Goal: Information Seeking & Learning: Learn about a topic

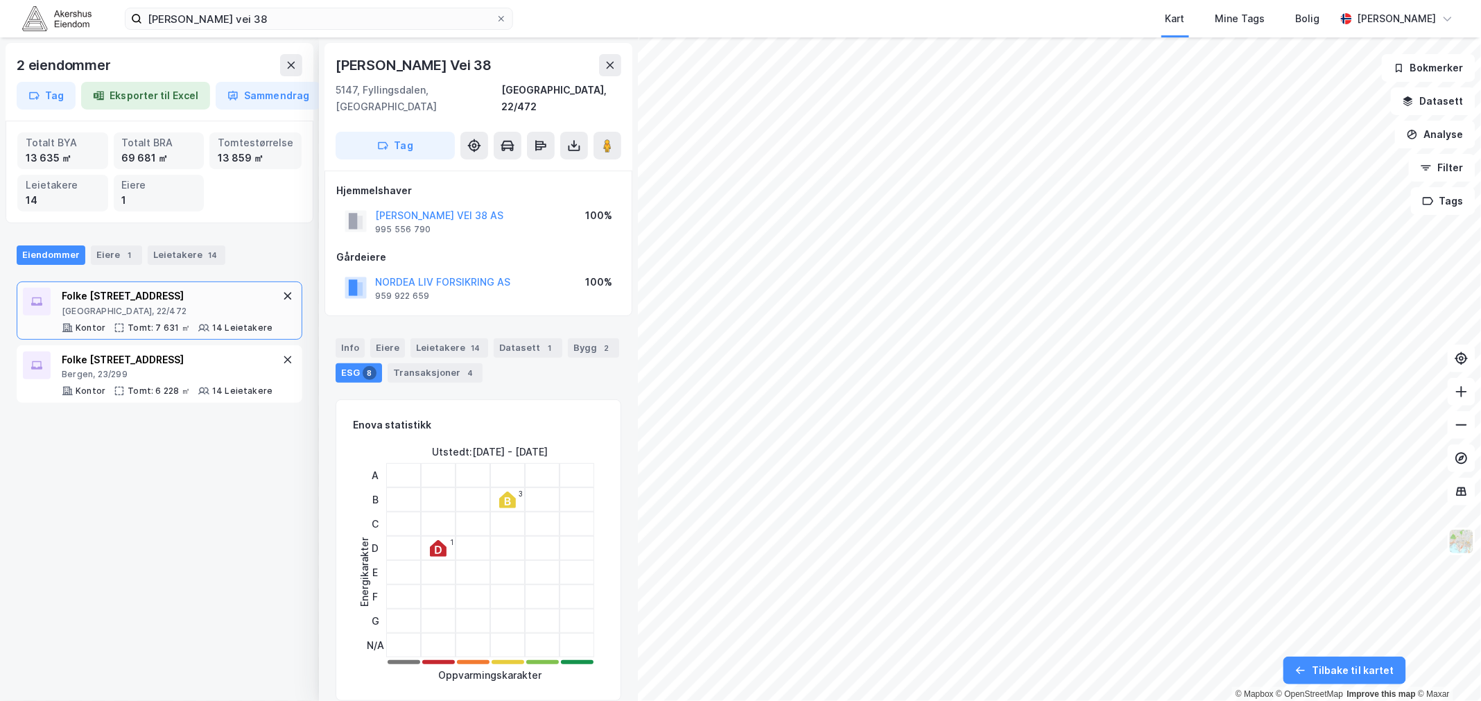
scroll to position [811, 0]
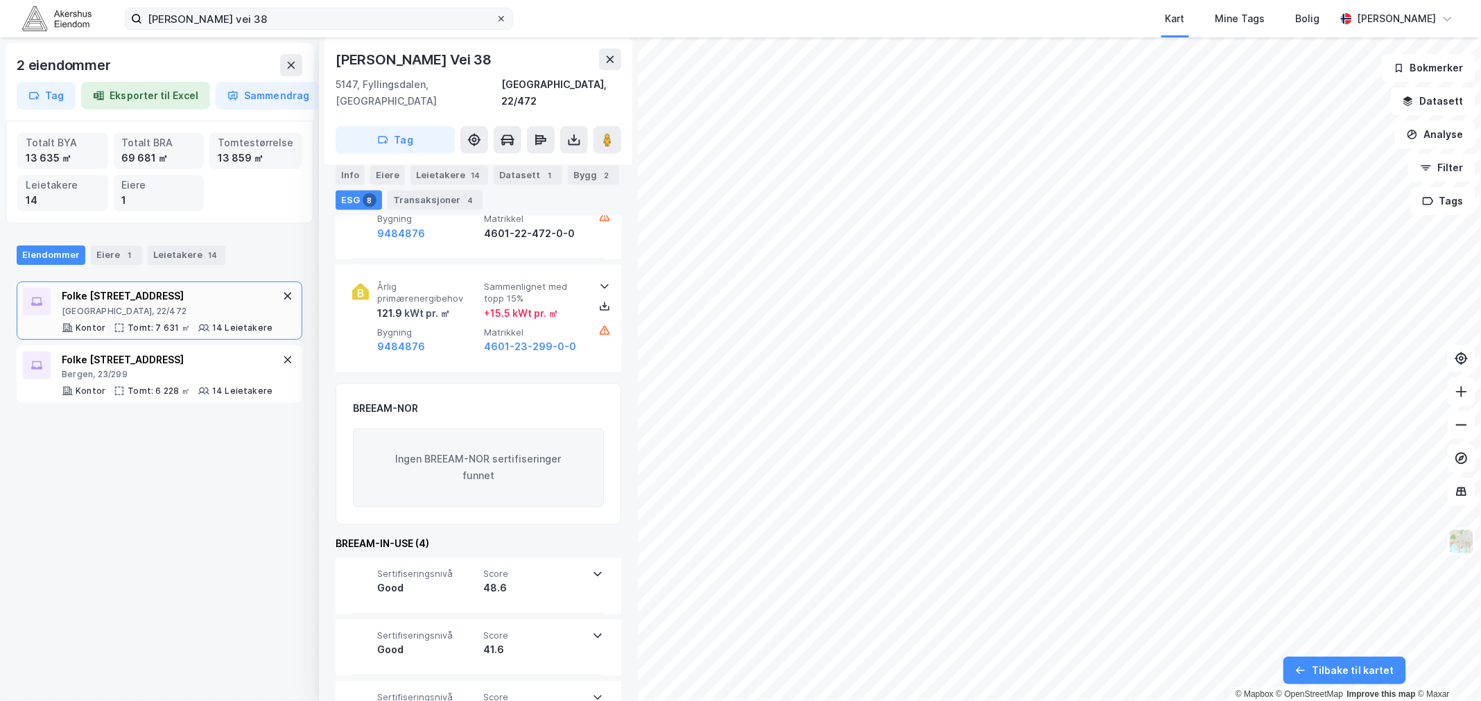
click at [501, 18] on icon at bounding box center [502, 19] width 6 height 6
click at [496, 18] on input "[PERSON_NAME] vei 38" at bounding box center [319, 18] width 354 height 21
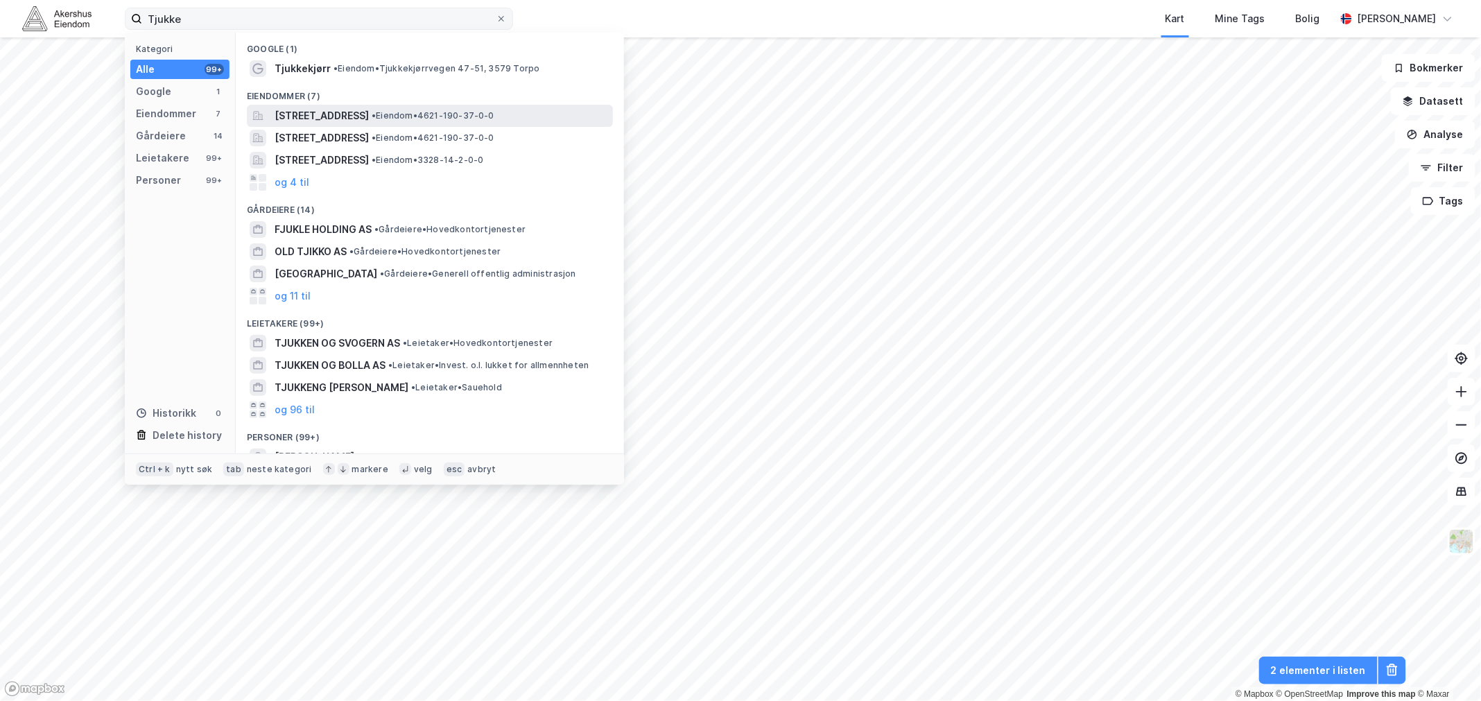
click at [369, 112] on span "[STREET_ADDRESS]" at bounding box center [322, 115] width 94 height 17
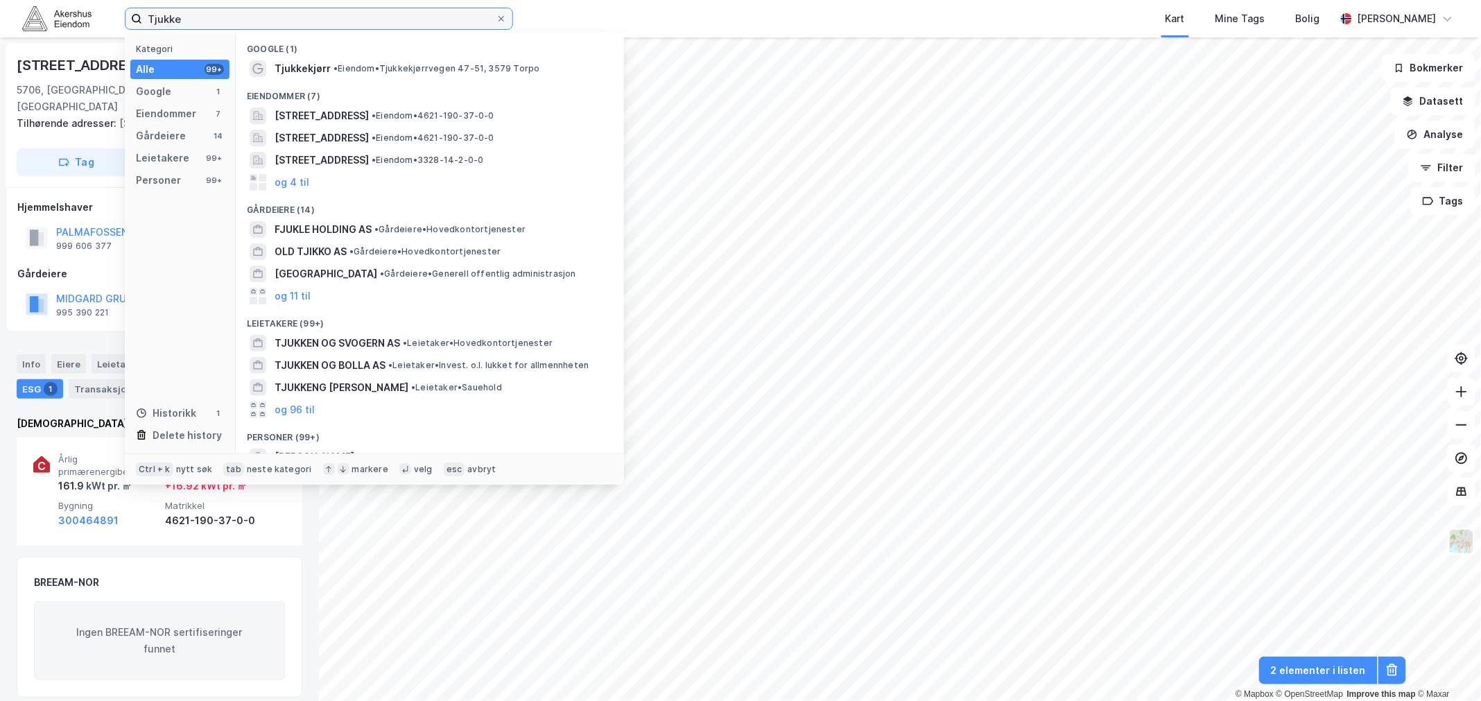
drag, startPoint x: 184, startPoint y: 14, endPoint x: 127, endPoint y: 15, distance: 57.6
click at [127, 15] on label "Tjukke" at bounding box center [319, 19] width 388 height 22
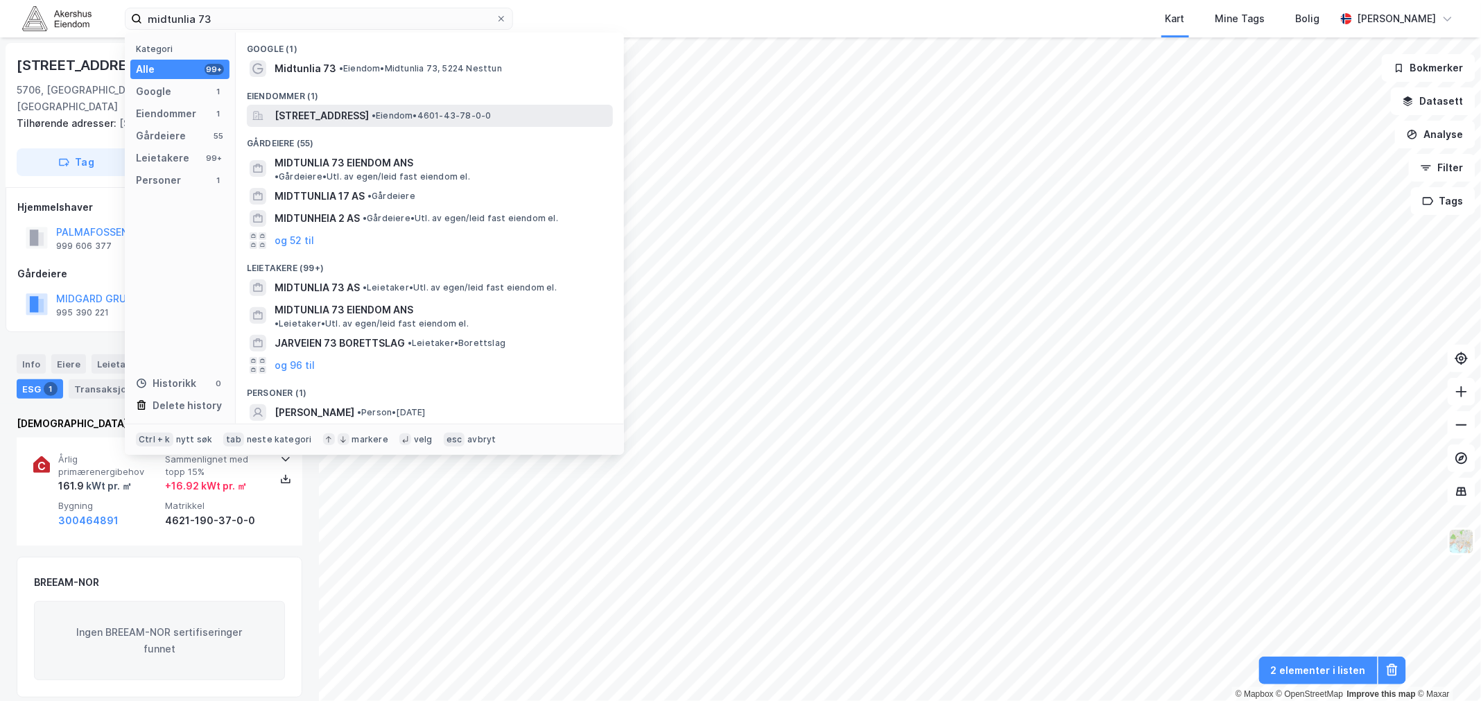
click at [369, 116] on span "[STREET_ADDRESS]" at bounding box center [322, 115] width 94 height 17
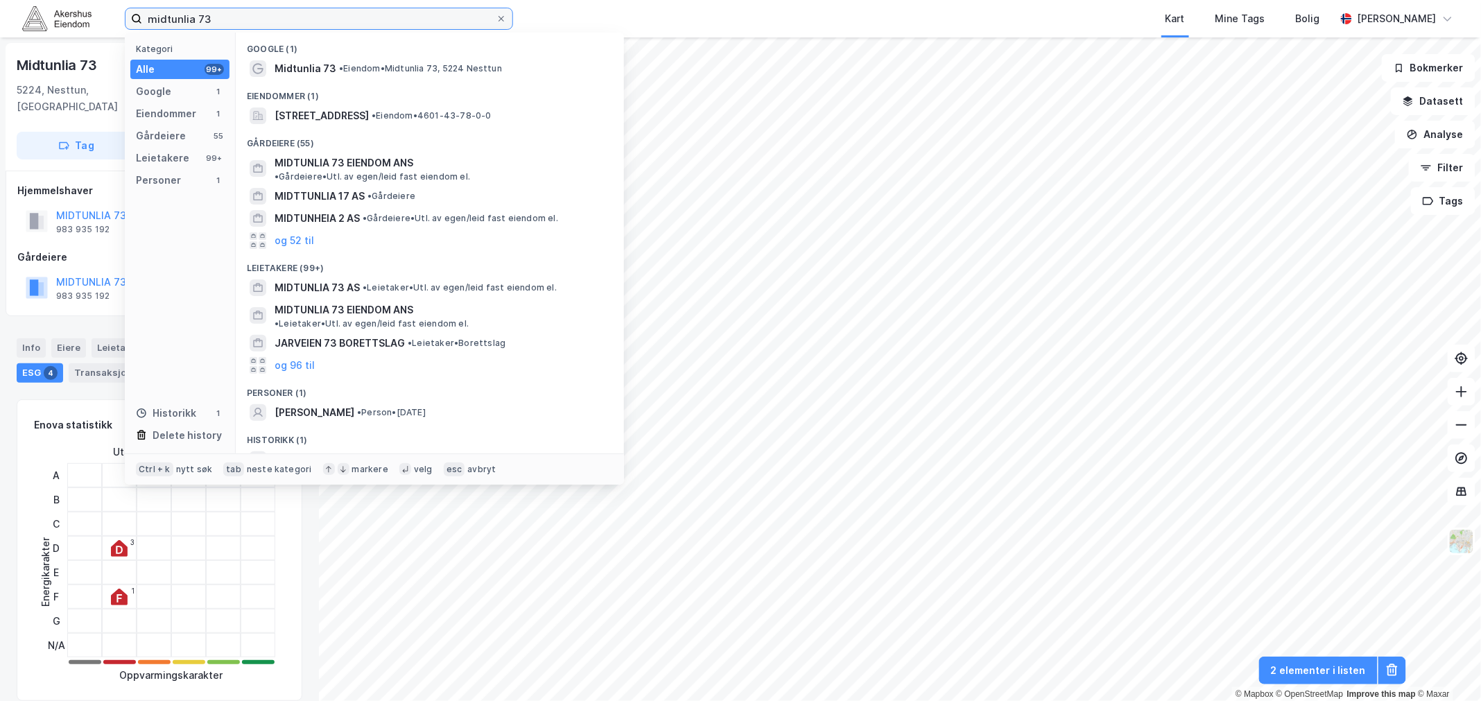
drag, startPoint x: 218, startPoint y: 19, endPoint x: 119, endPoint y: 21, distance: 98.5
click at [119, 21] on div "midtunlia 73 Kategori Alle 99+ Google 1 Eiendommer 1 Gårdeiere 55 Leietakere 99…" at bounding box center [740, 18] width 1481 height 37
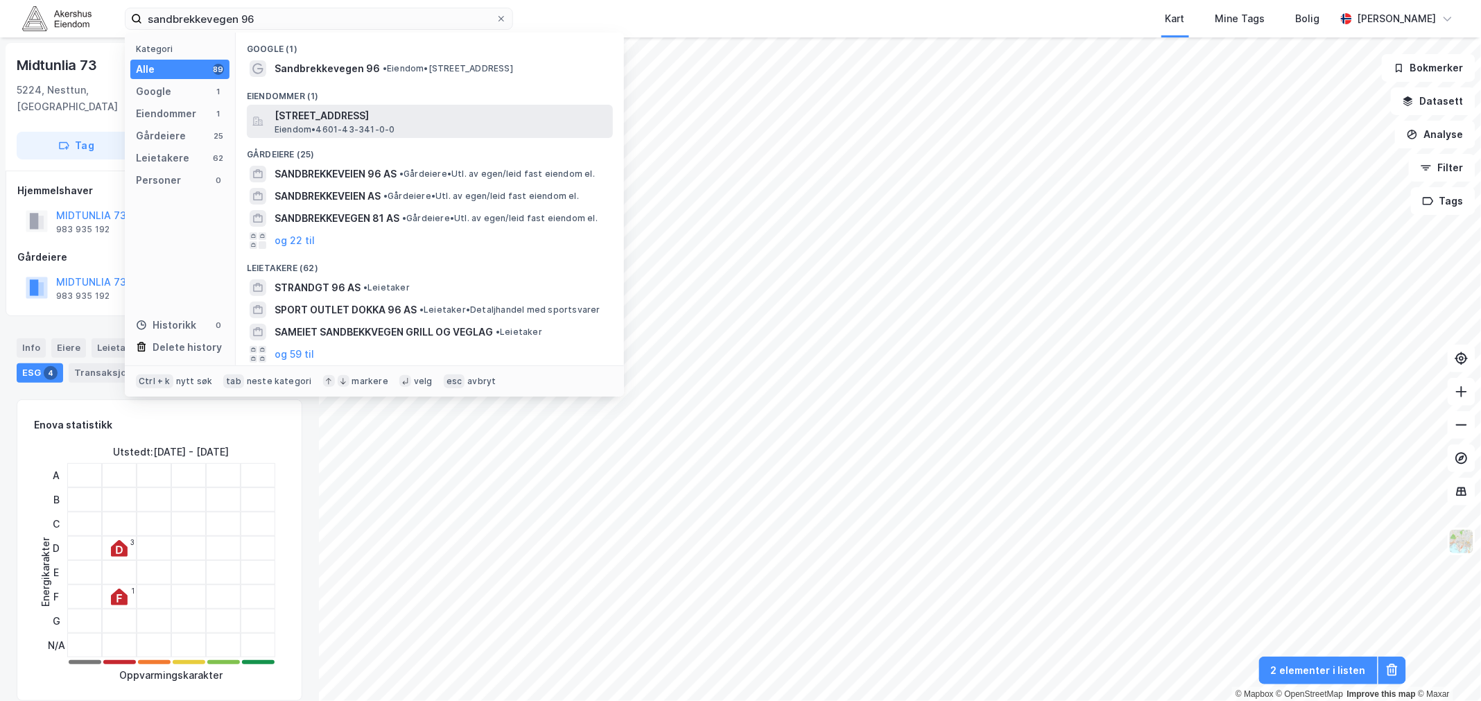
click at [382, 115] on span "[STREET_ADDRESS]" at bounding box center [441, 115] width 333 height 17
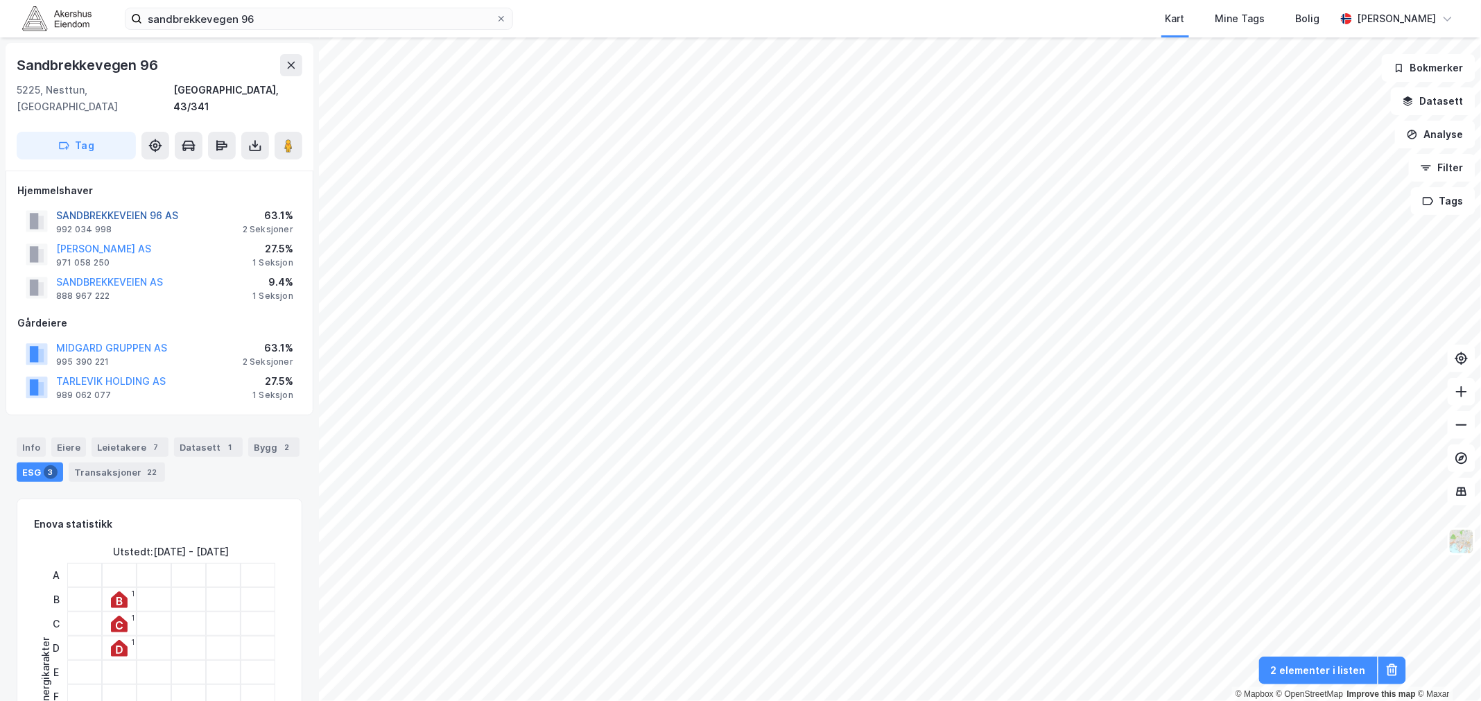
click at [0, 0] on button "SANDBREKKEVEIEN 96 AS" at bounding box center [0, 0] width 0 height 0
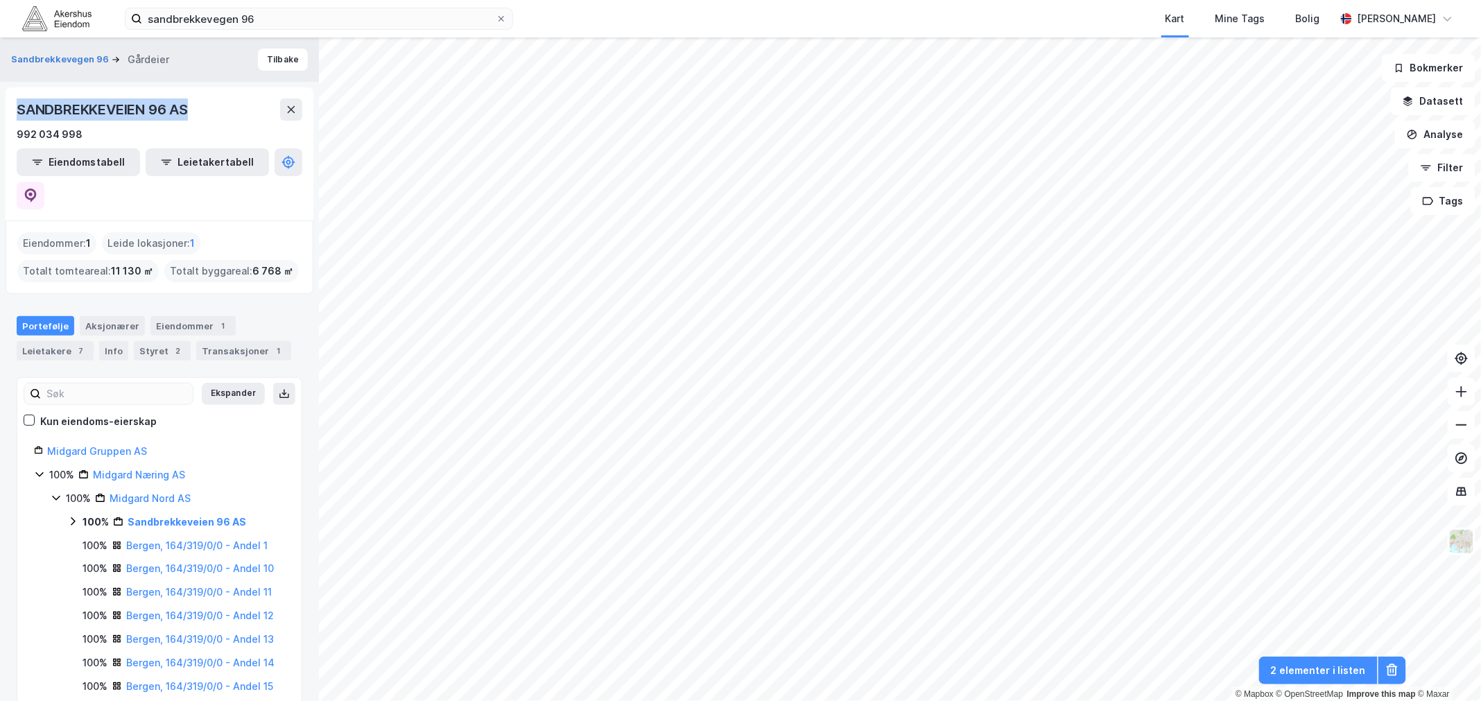
drag, startPoint x: 191, startPoint y: 105, endPoint x: 19, endPoint y: 106, distance: 172.0
click at [19, 106] on div "SANDBREKKEVEIEN 96 AS" at bounding box center [104, 109] width 174 height 22
copy div "SANDBREKKEVEIEN 96 AS"
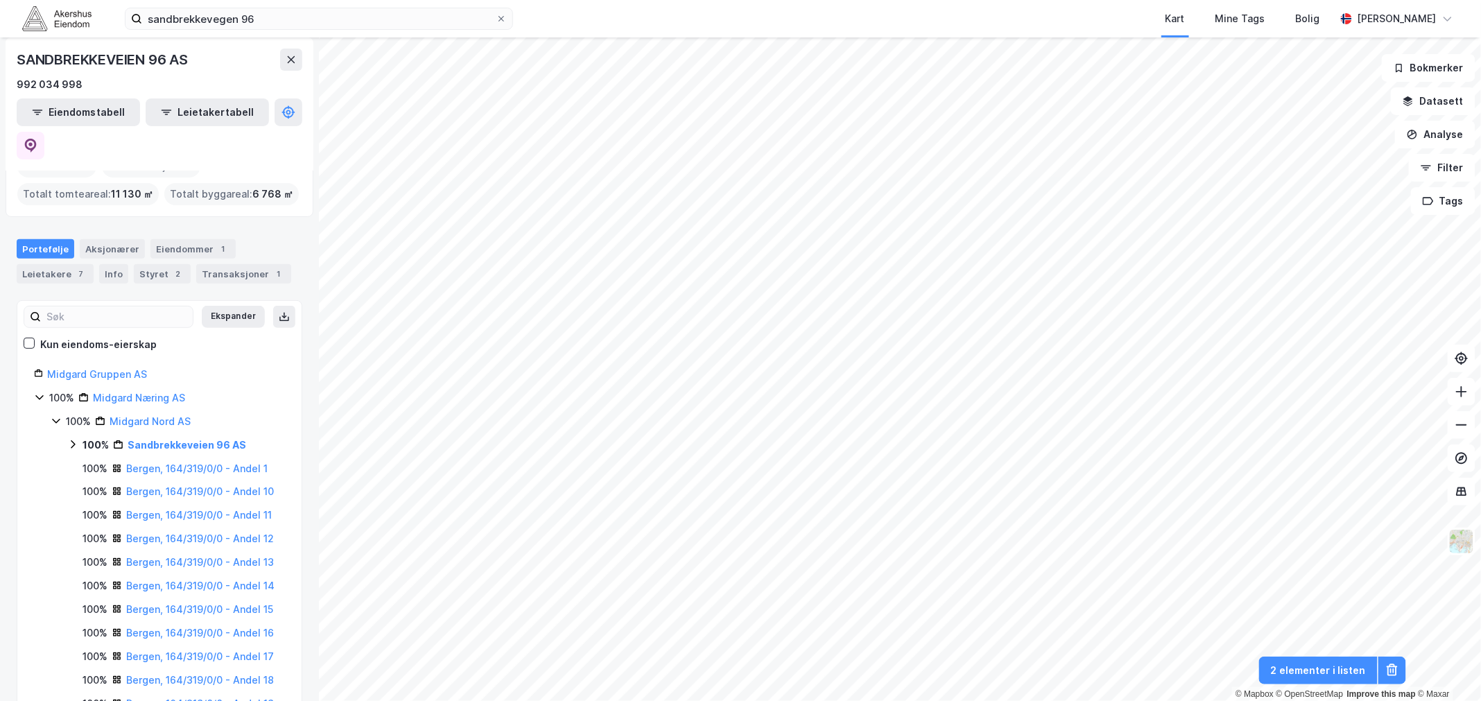
click at [75, 439] on icon at bounding box center [72, 444] width 11 height 11
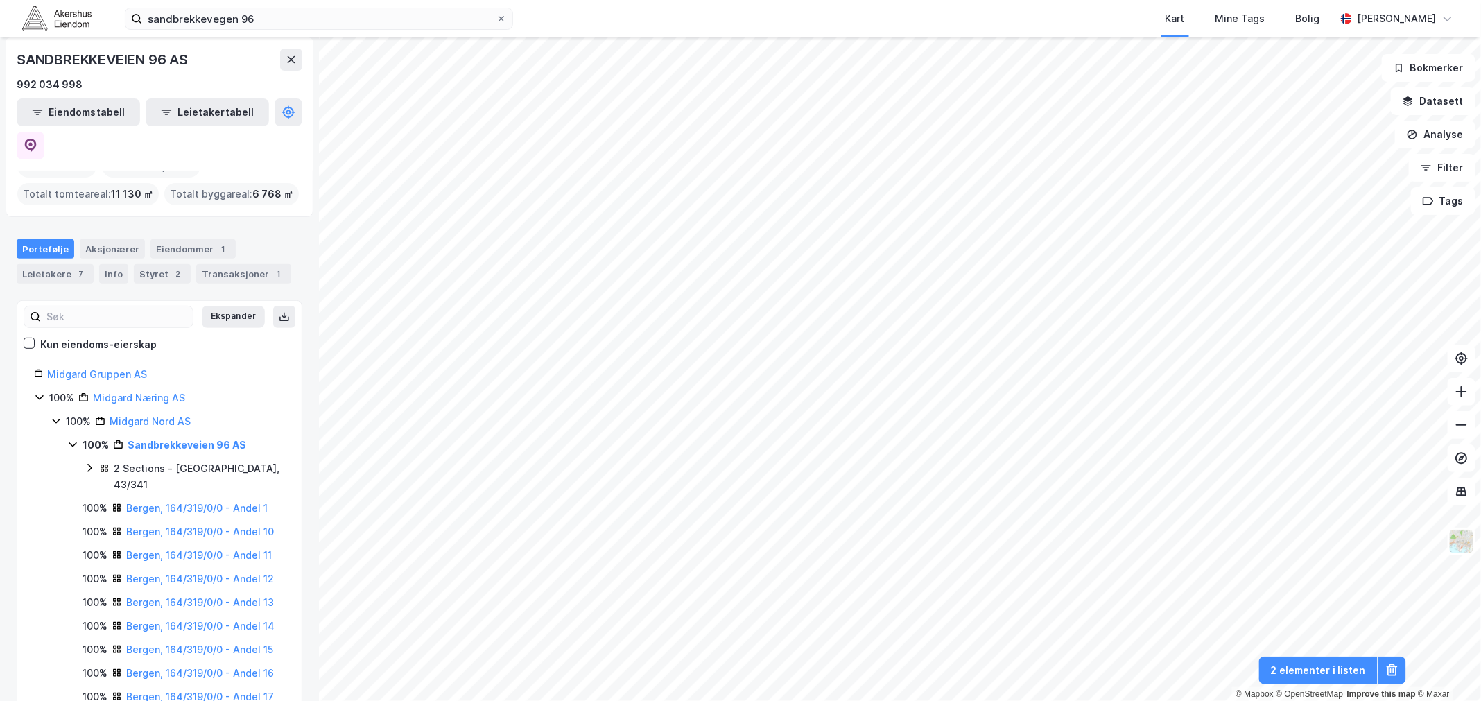
click at [91, 464] on icon at bounding box center [89, 468] width 4 height 8
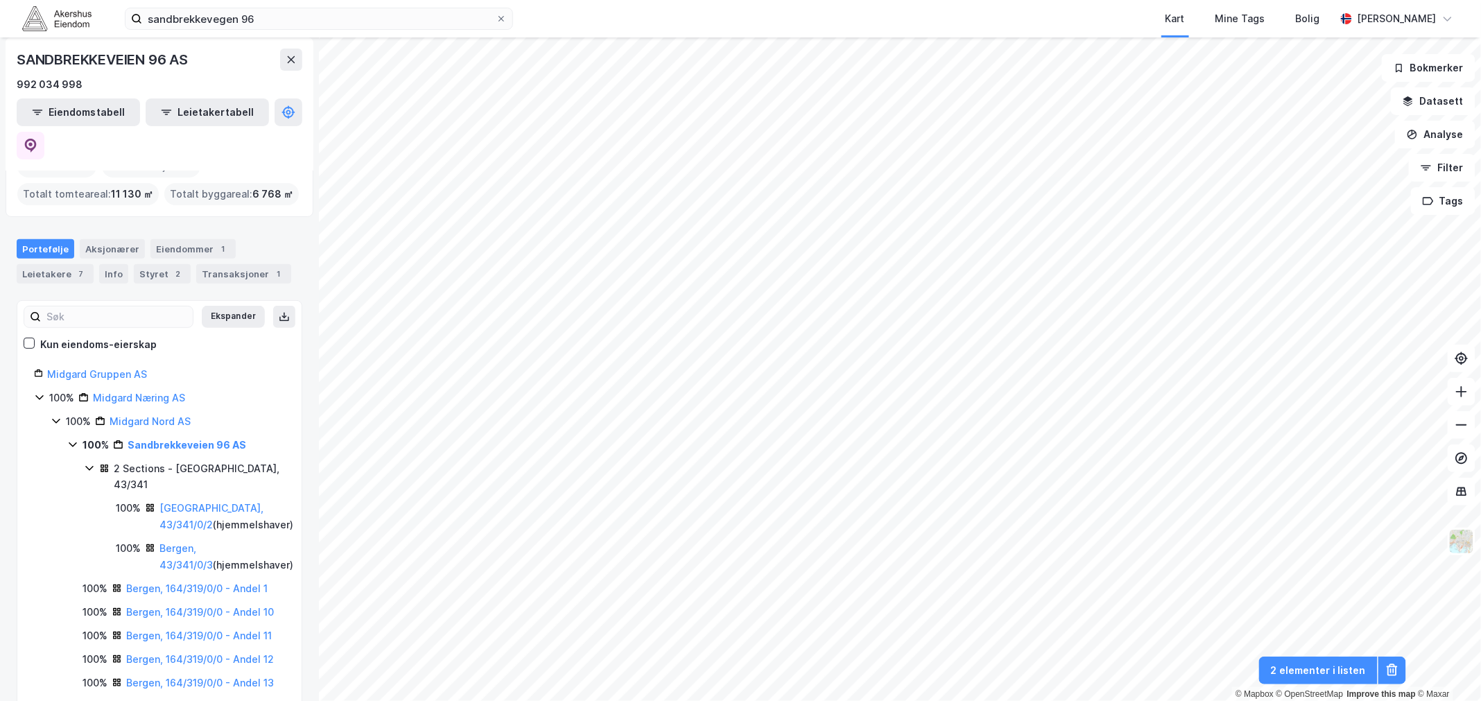
click at [87, 466] on icon at bounding box center [89, 468] width 8 height 5
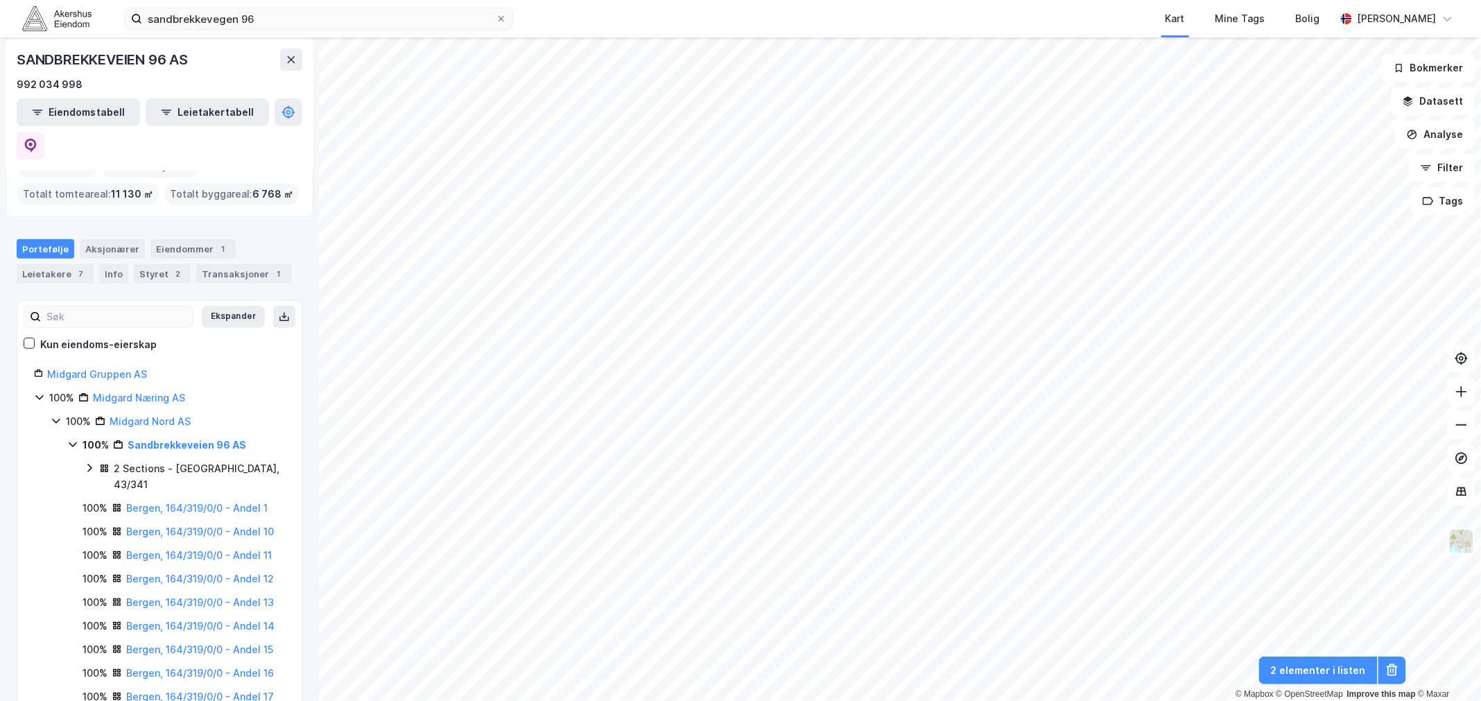
click at [73, 439] on icon at bounding box center [72, 444] width 11 height 11
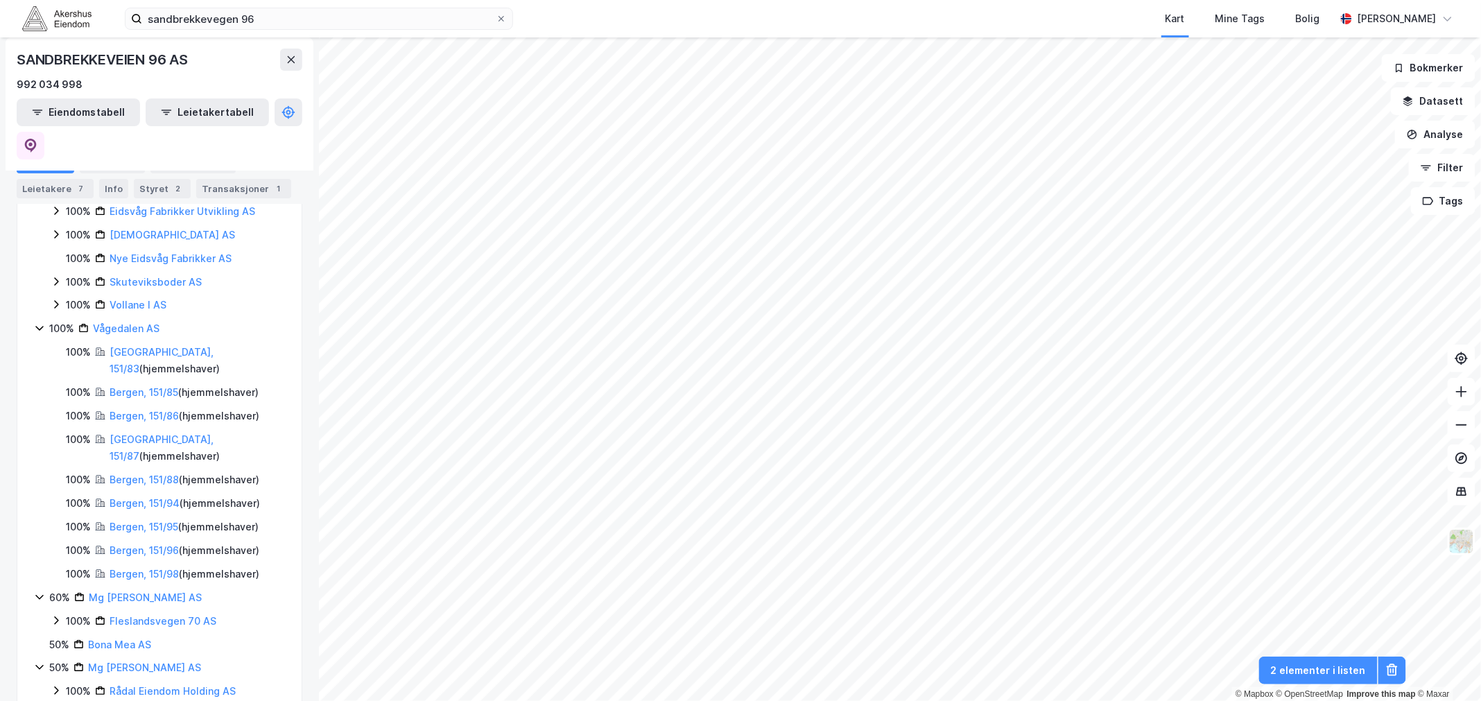
scroll to position [2157, 0]
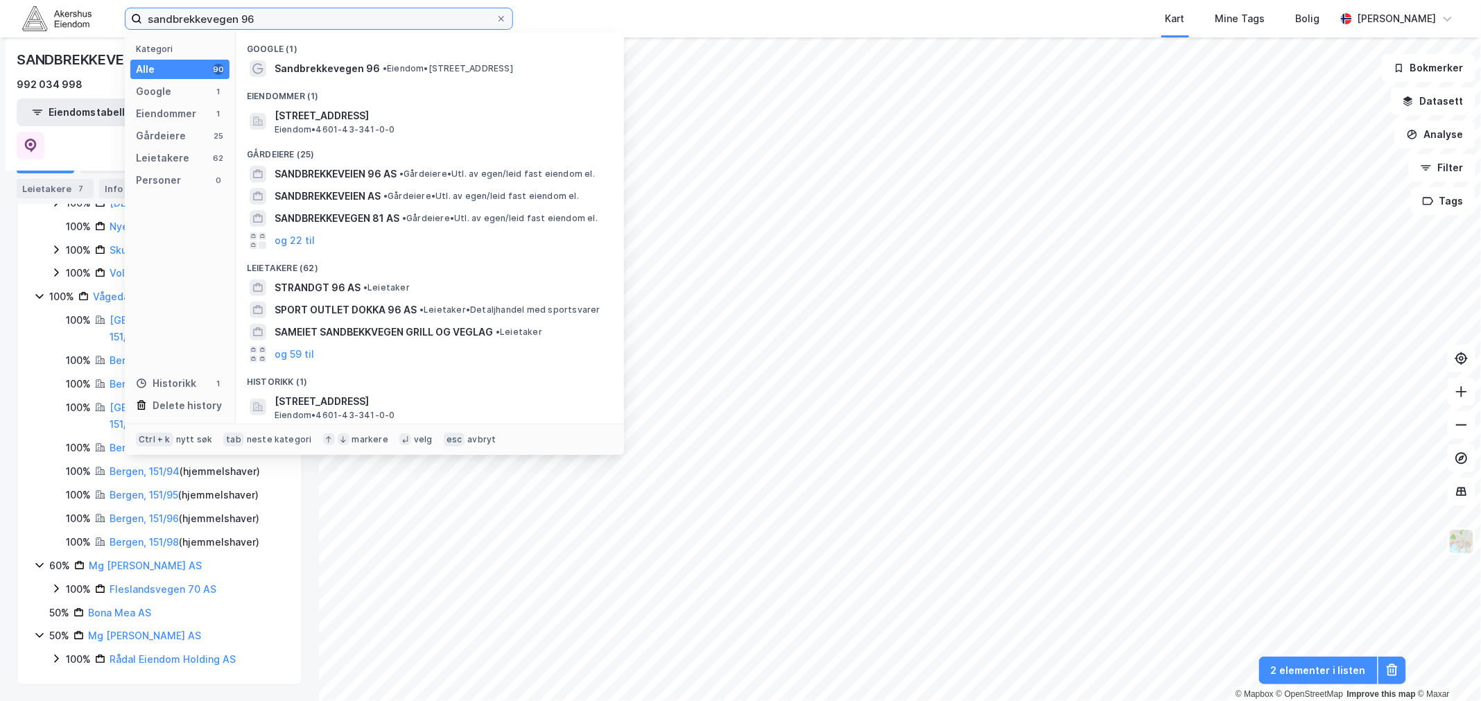
drag, startPoint x: 274, startPoint y: 14, endPoint x: 90, endPoint y: 11, distance: 183.8
click at [89, 10] on div "sandbrekkevegen 96 Kategori Alle 90 Google 1 Eiendommer 1 Gårdeiere 25 Leietake…" at bounding box center [740, 18] width 1481 height 37
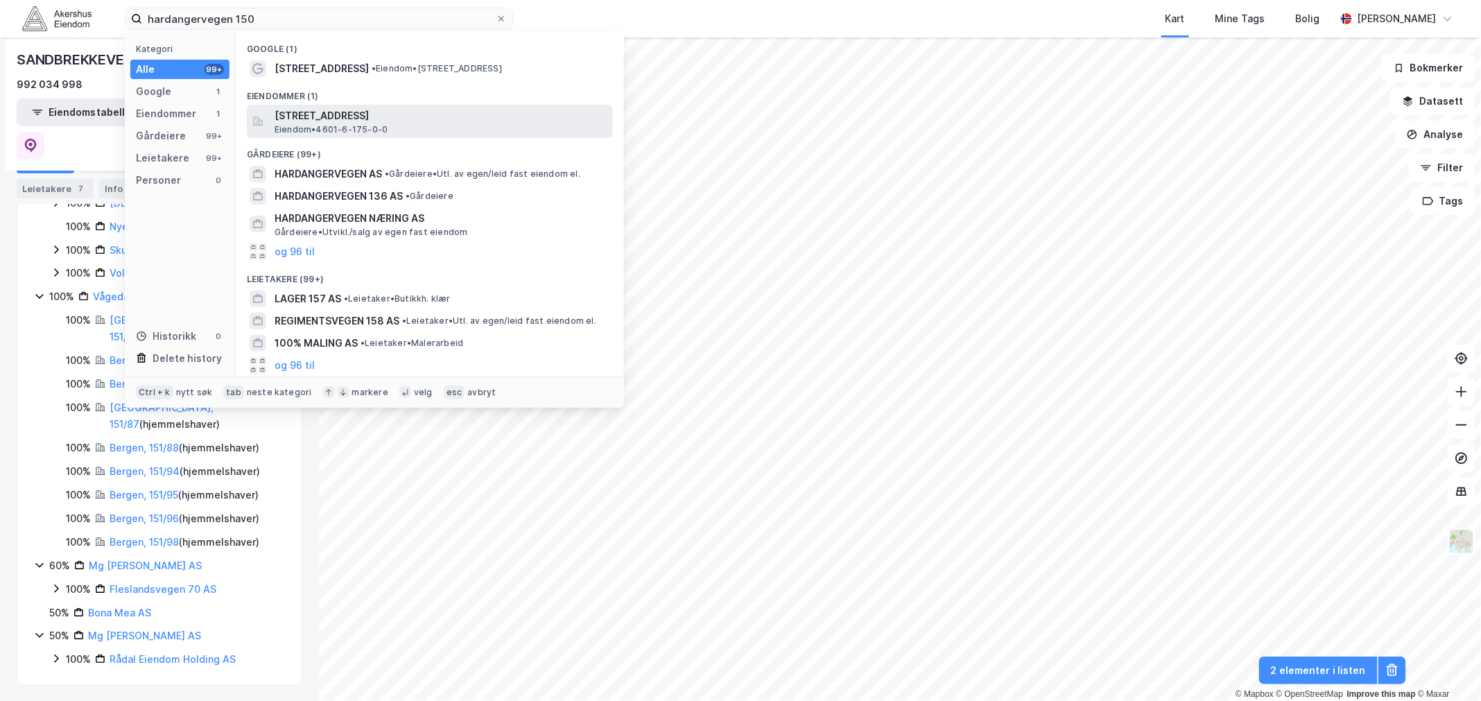
click at [413, 116] on span "[STREET_ADDRESS]" at bounding box center [441, 115] width 333 height 17
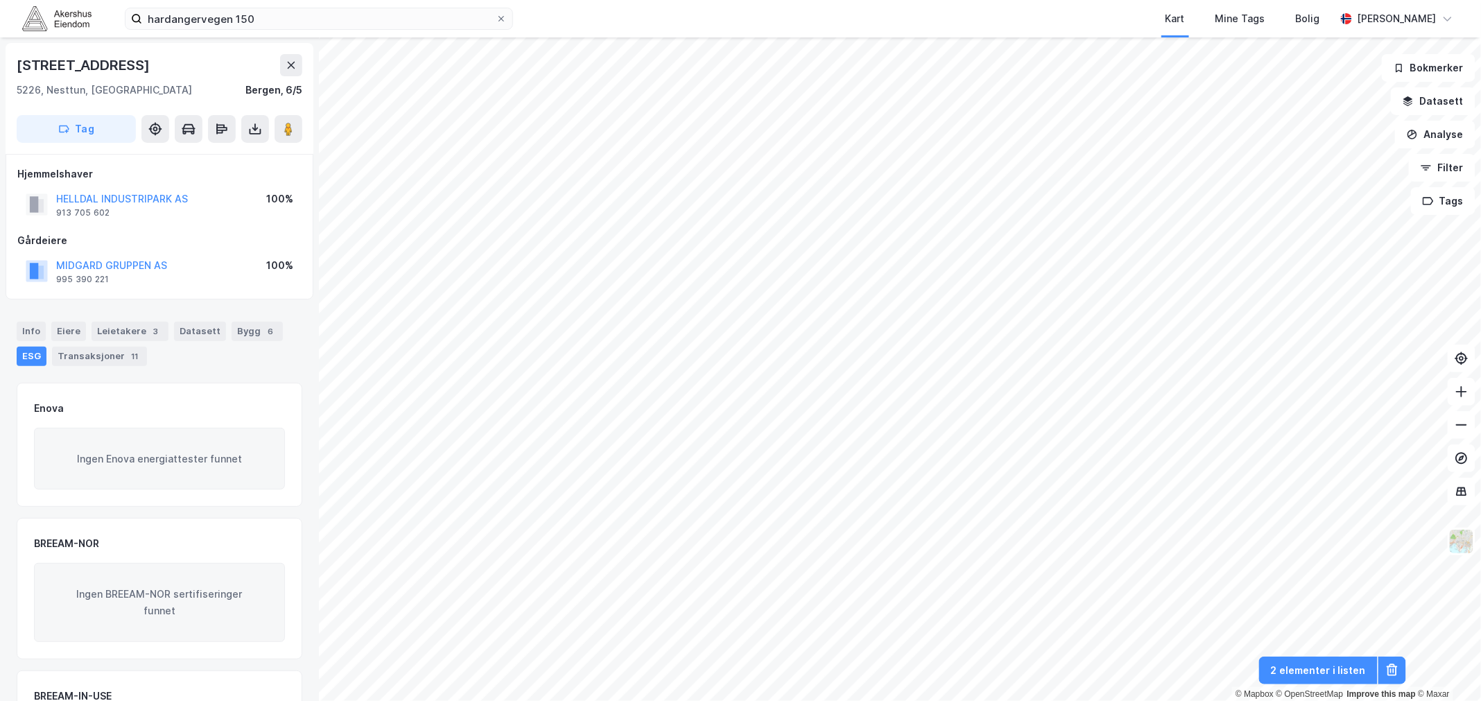
scroll to position [128, 0]
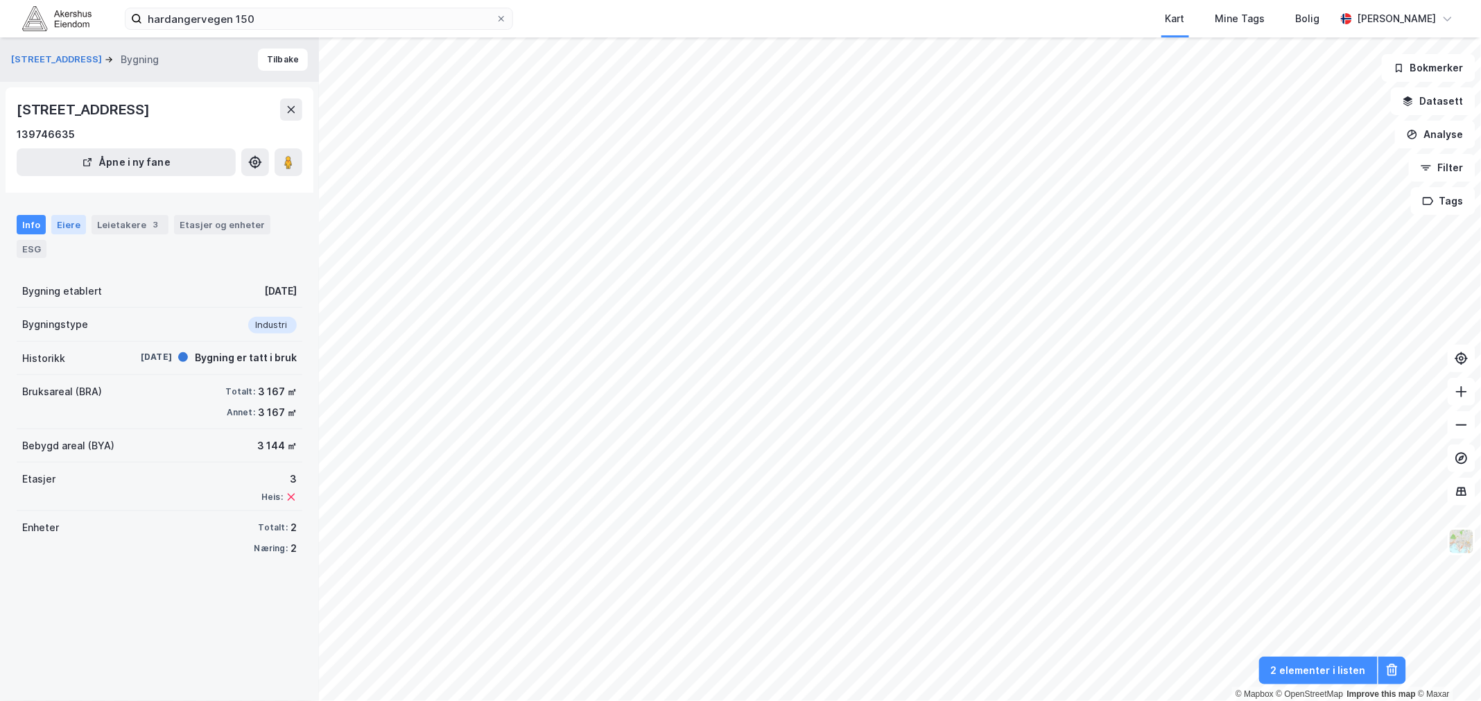
click at [69, 223] on div "Eiere" at bounding box center [68, 224] width 35 height 19
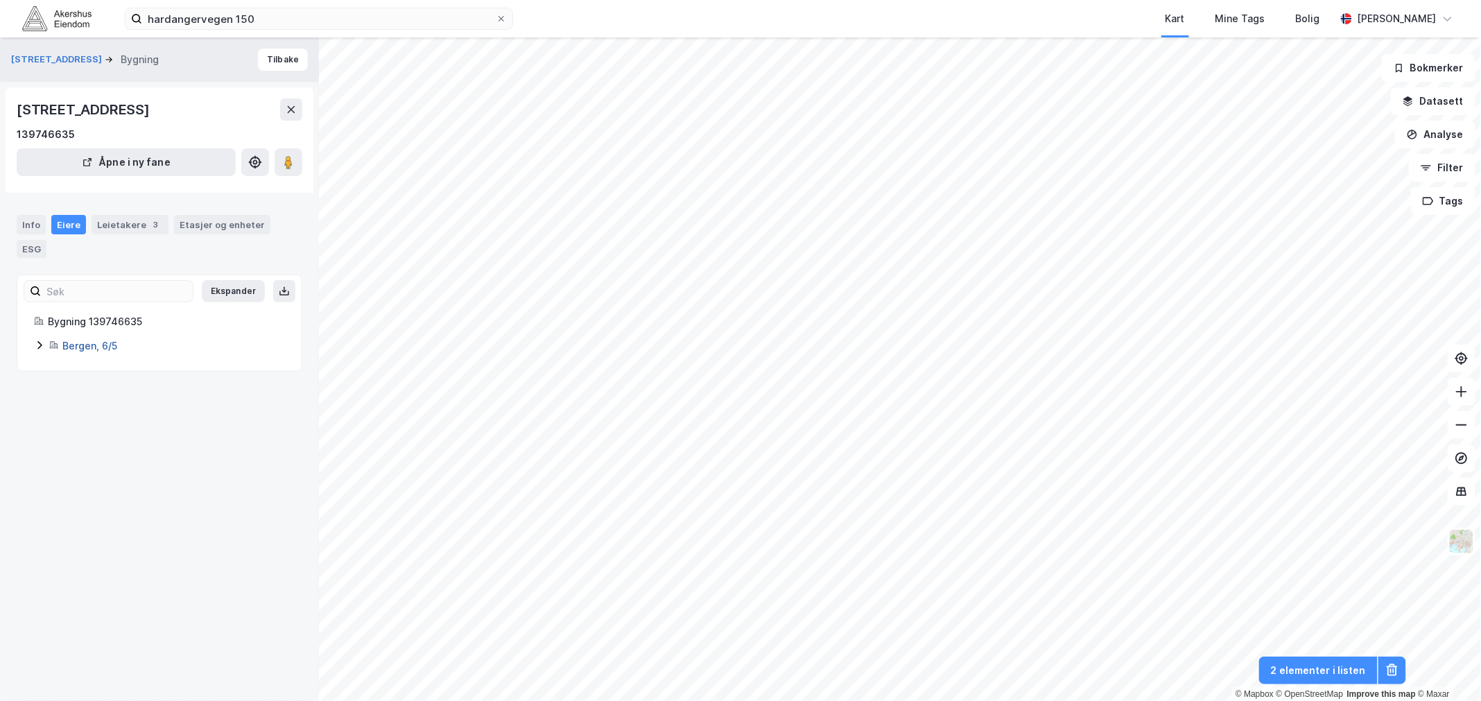
click at [101, 347] on link "Bergen, 6/5" at bounding box center [89, 346] width 55 height 12
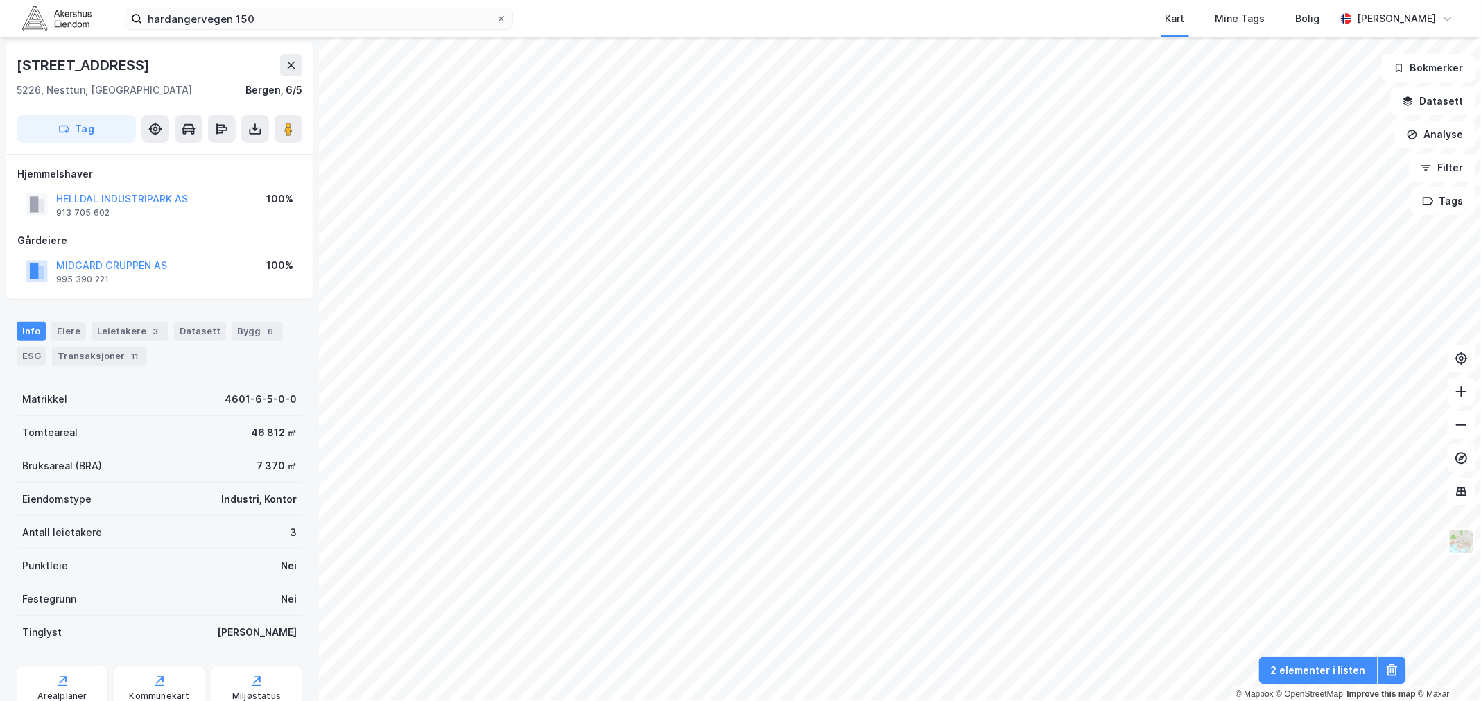
scroll to position [53, 0]
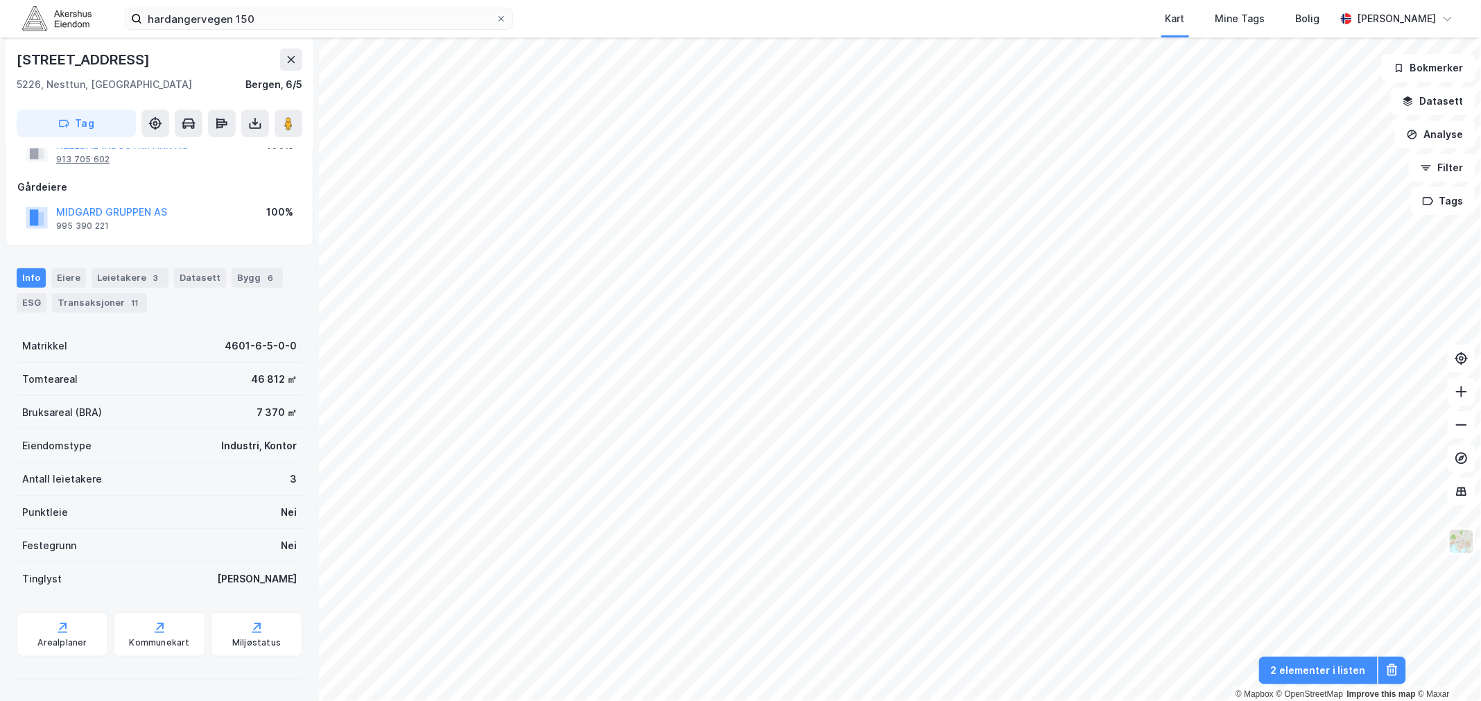
click at [80, 157] on div "913 705 602" at bounding box center [82, 159] width 53 height 11
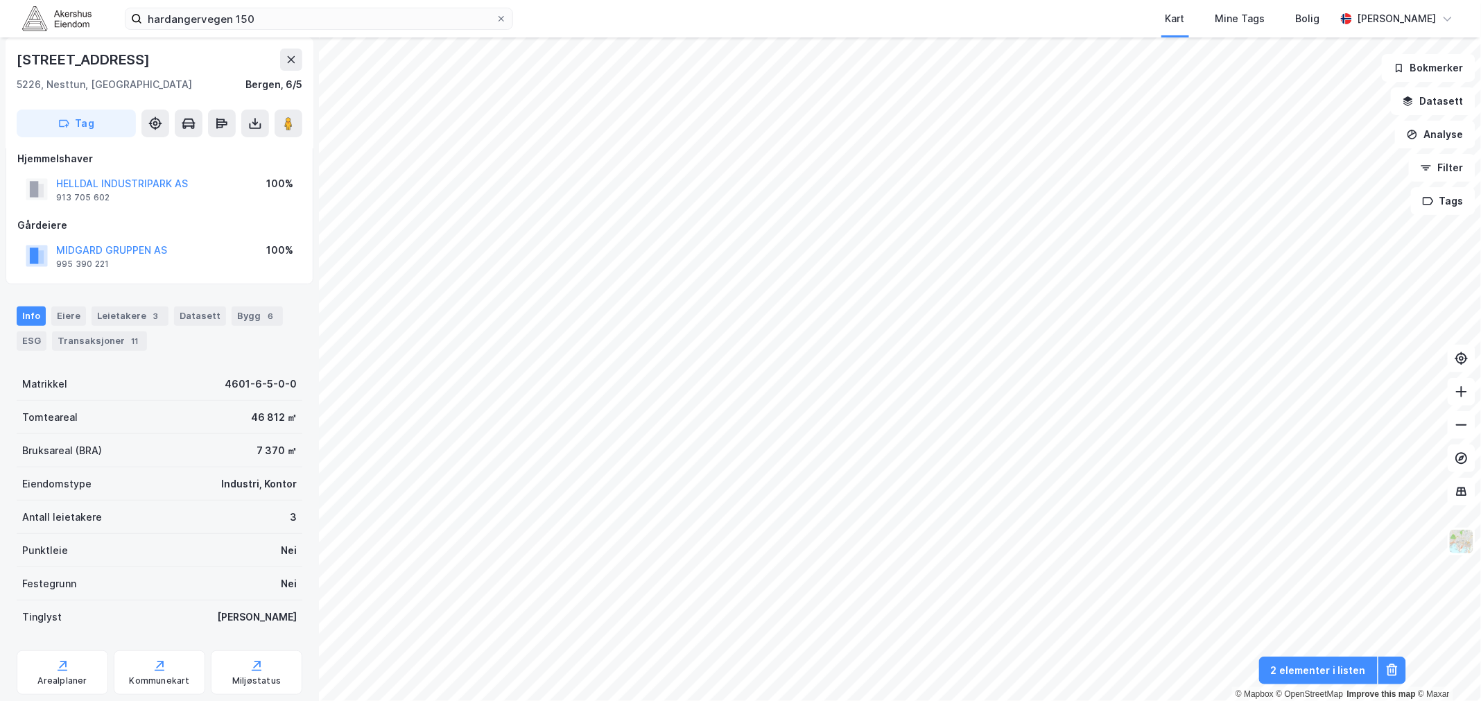
scroll to position [0, 0]
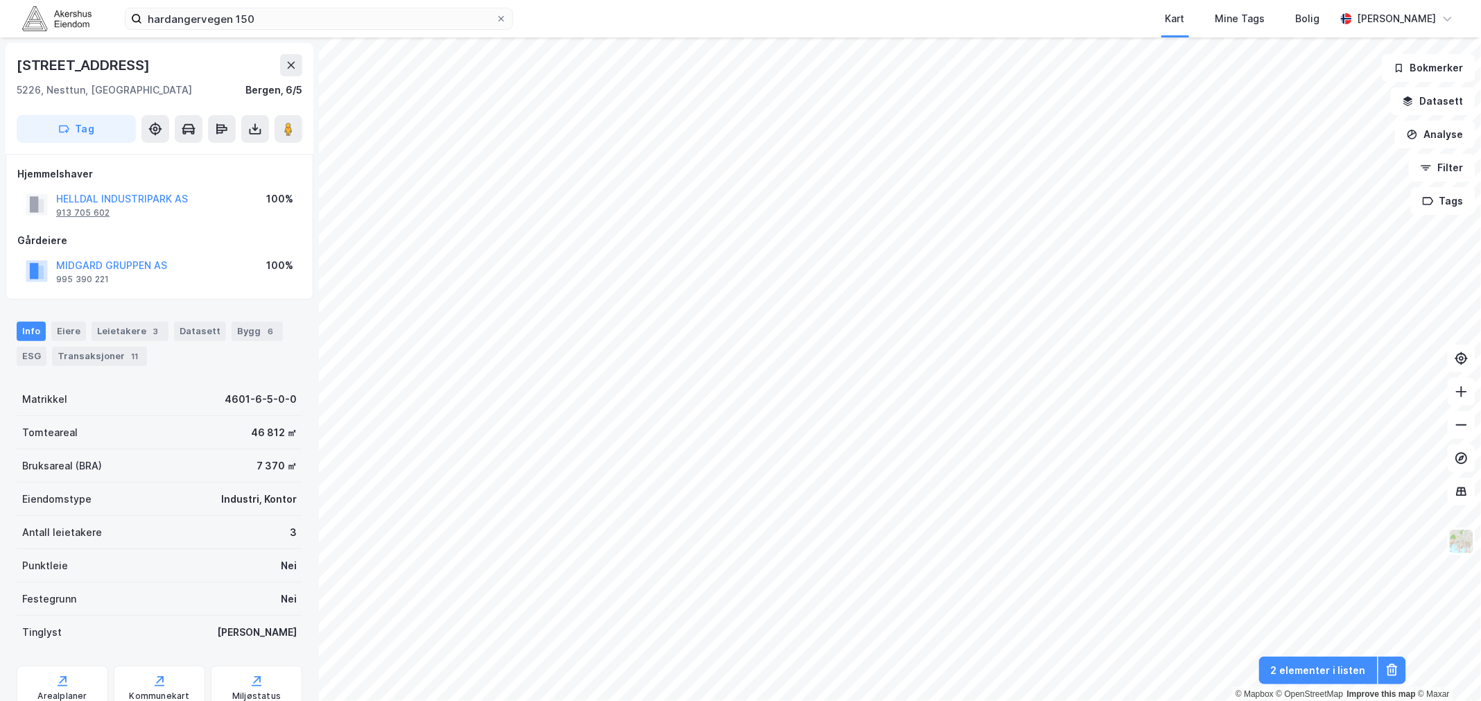
click at [80, 212] on div "913 705 602" at bounding box center [82, 212] width 53 height 11
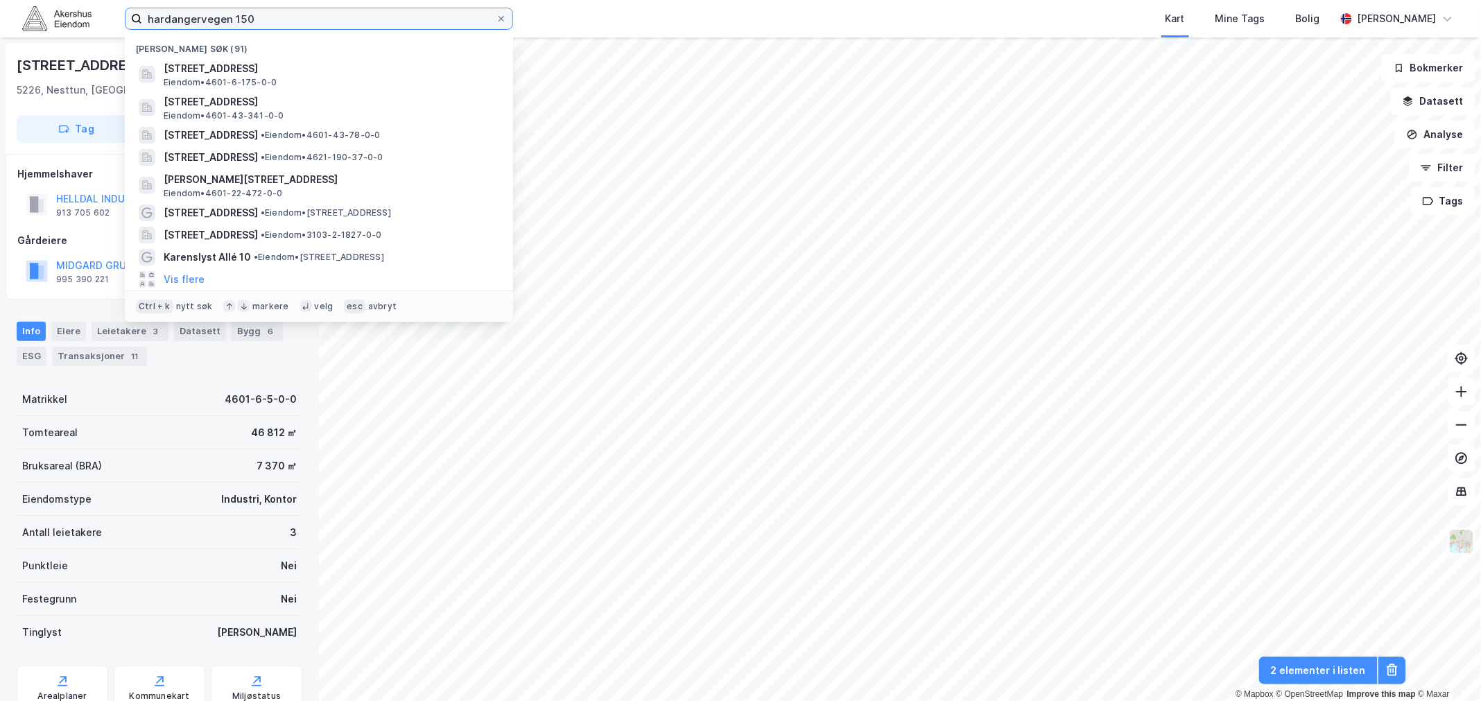
drag, startPoint x: 262, startPoint y: 15, endPoint x: 102, endPoint y: 14, distance: 160.2
click at [102, 14] on div "hardangervegen 150 Nylige søk (91) [STREET_ADDRESS] • 4601-6-175-0-0 [STREET_AD…" at bounding box center [740, 18] width 1481 height 37
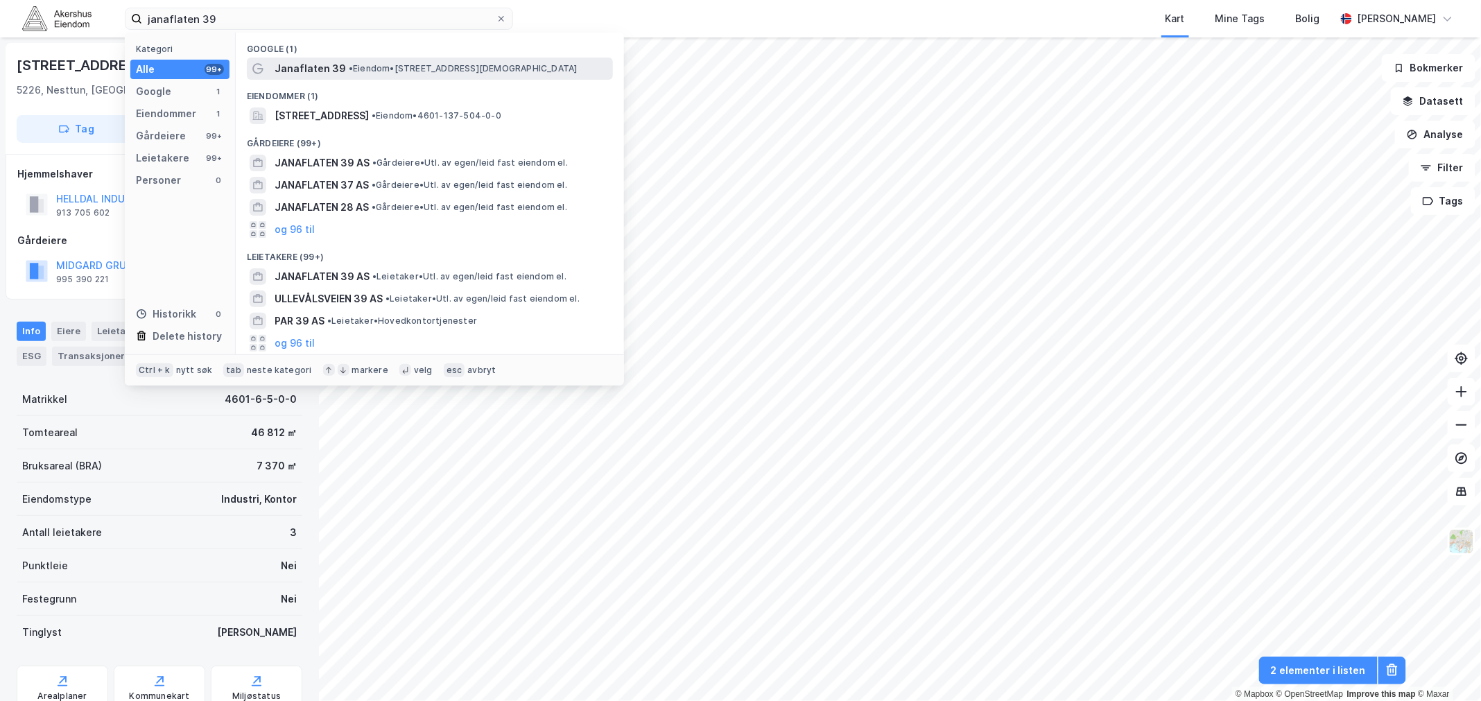
click at [377, 67] on span "• Eiendom • [STREET_ADDRESS]" at bounding box center [463, 68] width 229 height 11
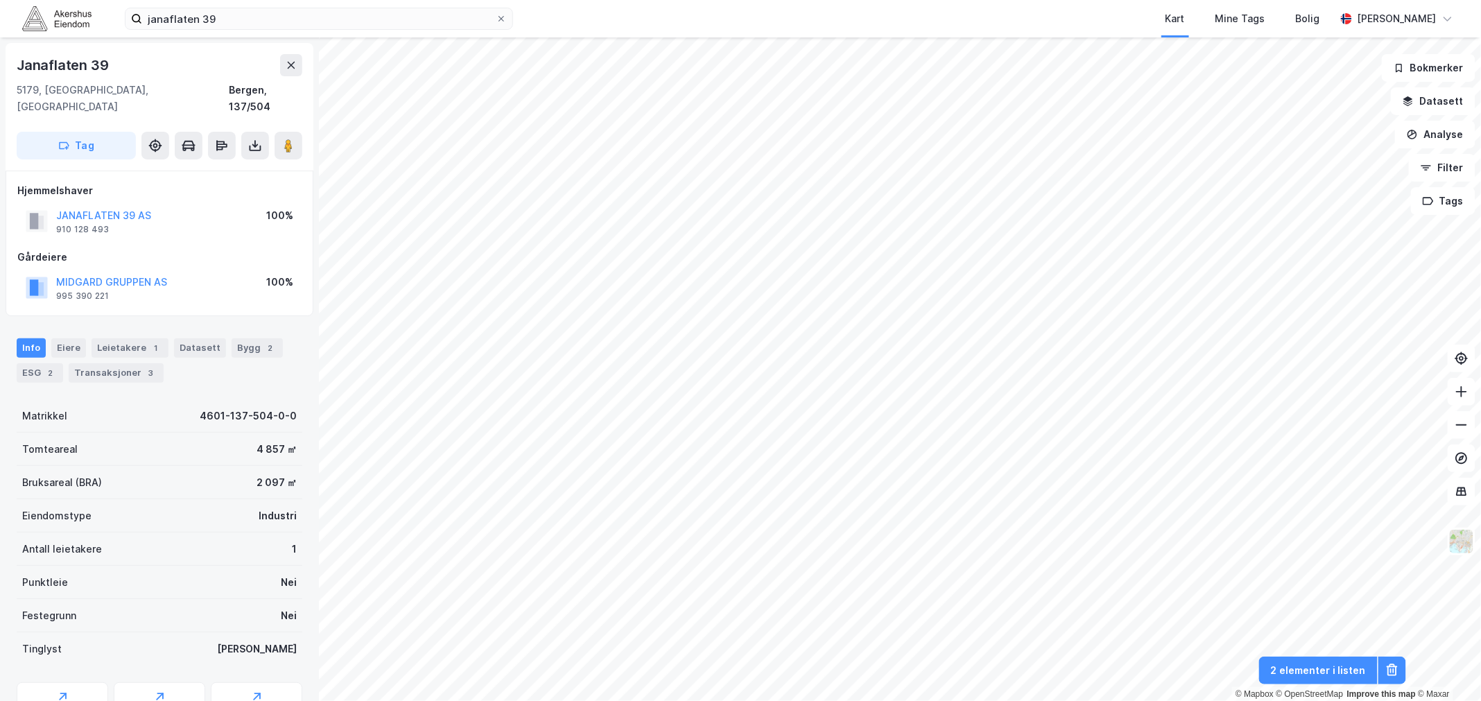
scroll to position [1, 0]
drag, startPoint x: 153, startPoint y: 196, endPoint x: 58, endPoint y: 197, distance: 95.0
click at [58, 203] on div "JANAFLATEN 39 AS 910 128 493 100%" at bounding box center [159, 219] width 284 height 33
copy button "JANAFLATEN 39 AS"
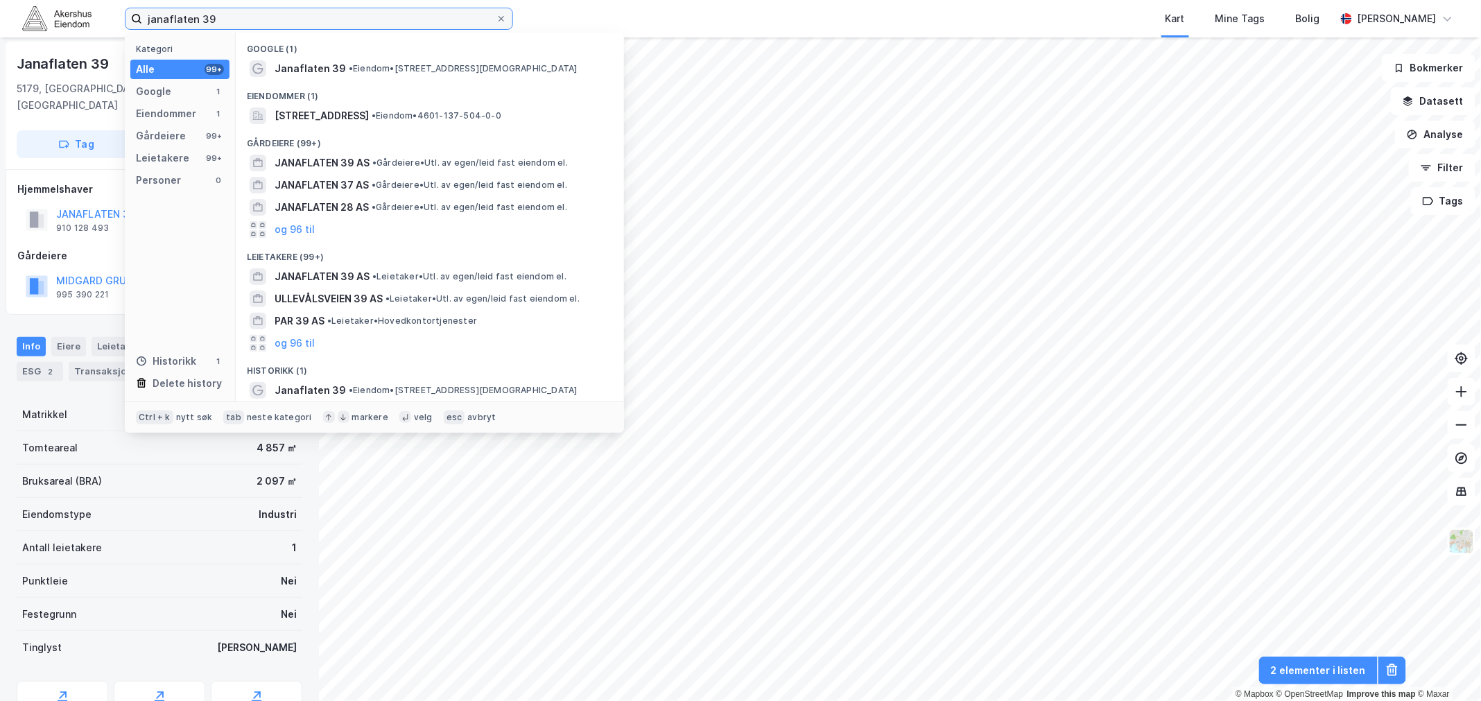
drag, startPoint x: 225, startPoint y: 17, endPoint x: 115, endPoint y: 19, distance: 110.3
click at [115, 18] on div "janaflaten 39 Kategori Alle 99+ Google 1 Eiendommer 1 Gårdeiere 99+ Leietakere …" at bounding box center [740, 18] width 1481 height 37
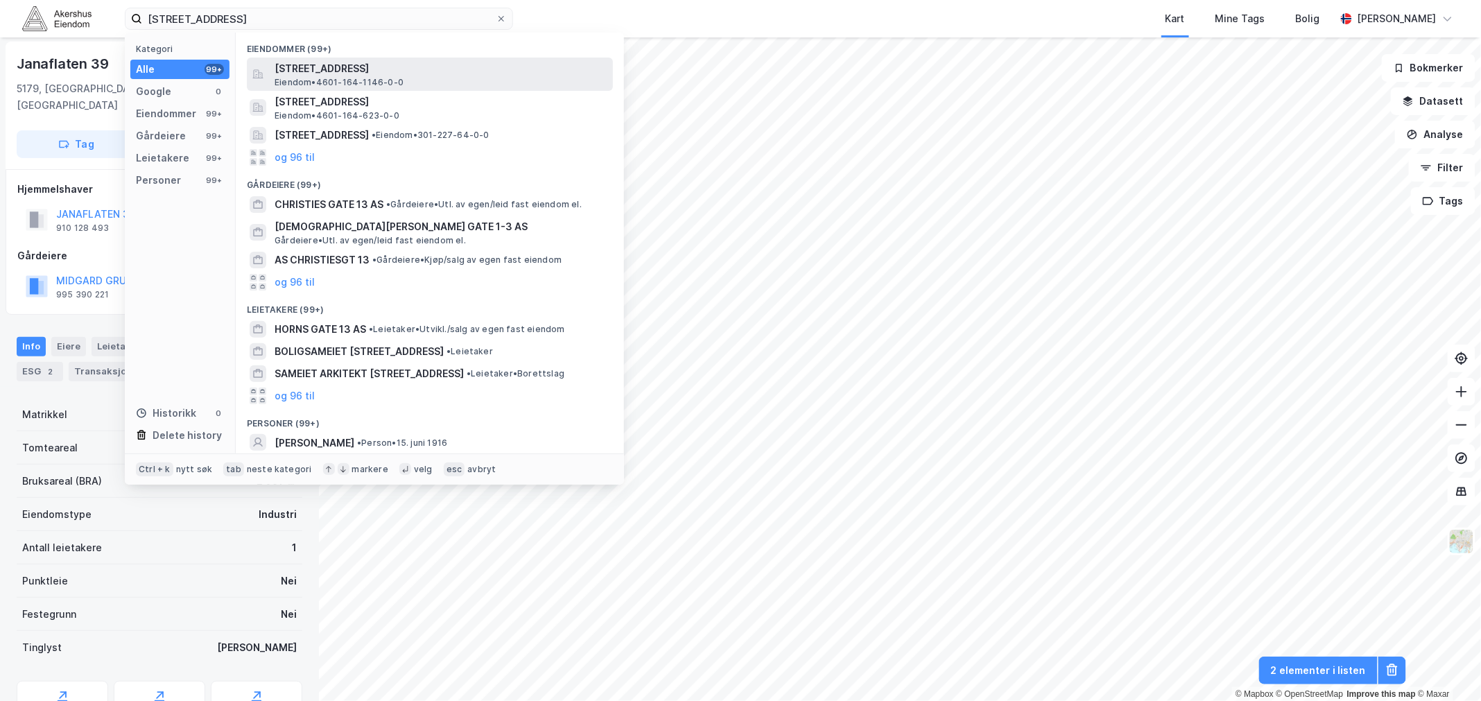
click at [356, 68] on span "[STREET_ADDRESS]" at bounding box center [441, 68] width 333 height 17
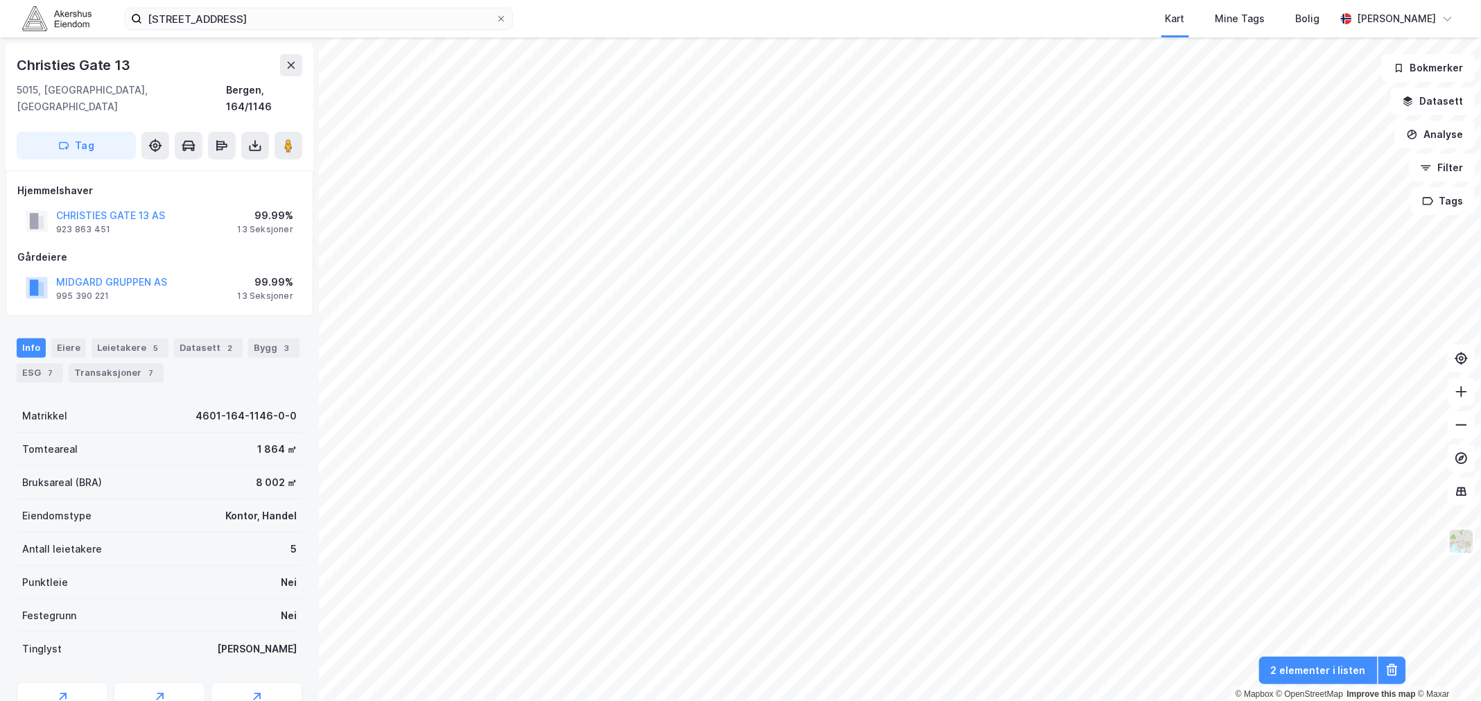
scroll to position [1, 0]
drag, startPoint x: 135, startPoint y: 60, endPoint x: 17, endPoint y: 64, distance: 117.3
click at [17, 64] on div "Christies Gate 13" at bounding box center [160, 64] width 286 height 22
drag, startPoint x: 155, startPoint y: 194, endPoint x: 57, endPoint y: 191, distance: 97.8
click at [57, 203] on div "CHRISTIES GATE 13 AS 923 863 451 99.99% 13 Seksjoner" at bounding box center [159, 219] width 284 height 33
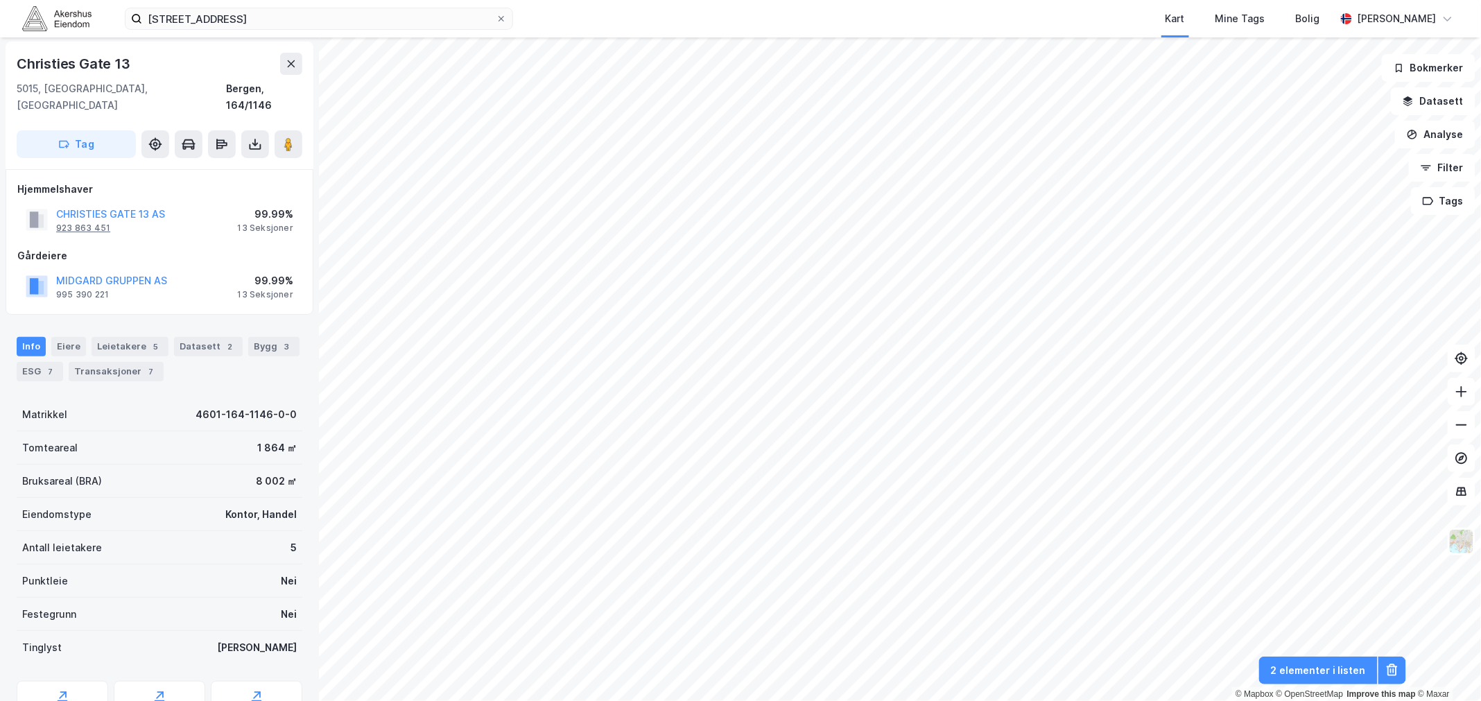
drag, startPoint x: 91, startPoint y: 208, endPoint x: 74, endPoint y: 211, distance: 16.9
click at [74, 223] on div "923 863 451" at bounding box center [83, 228] width 54 height 11
click at [80, 248] on div "Gårdeiere" at bounding box center [159, 256] width 284 height 17
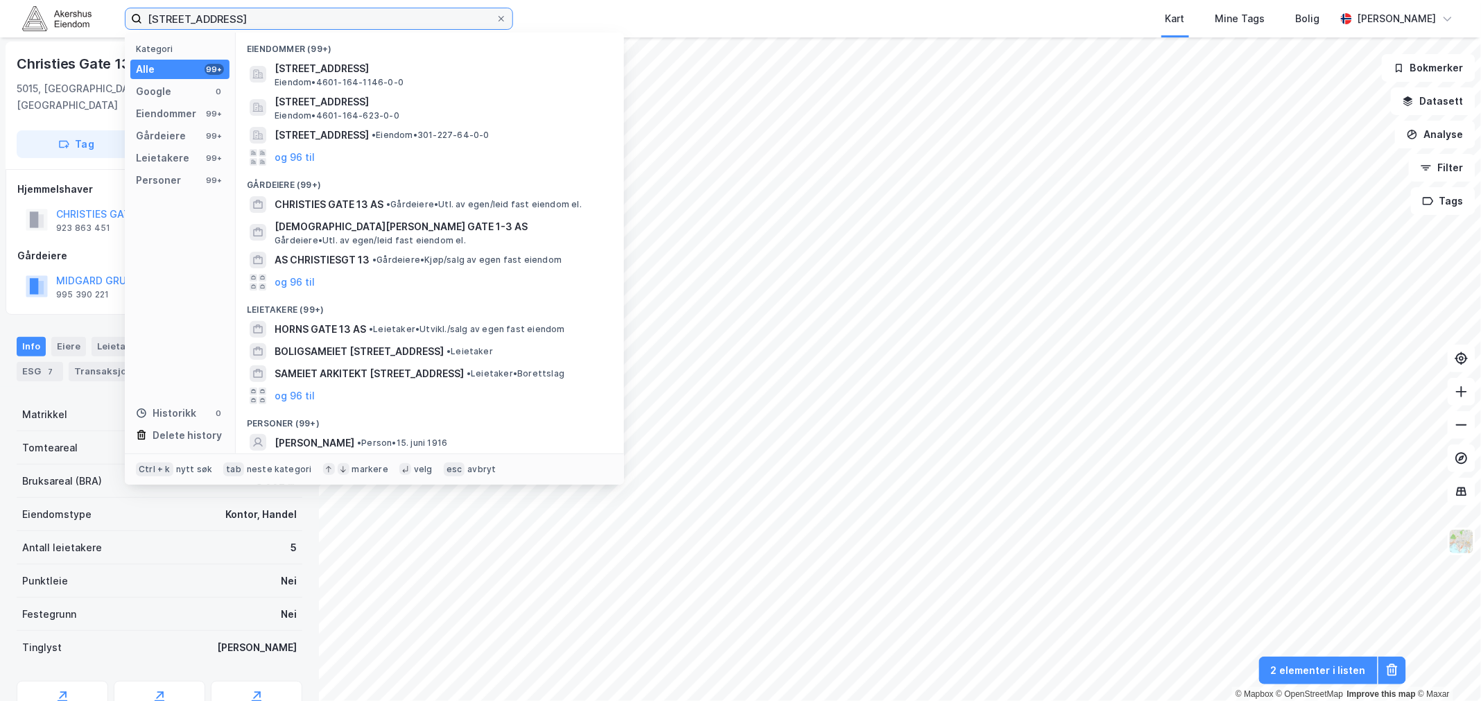
click at [205, 17] on input "[STREET_ADDRESS]" at bounding box center [319, 18] width 354 height 21
click at [209, 19] on input "[STREET_ADDRESS]" at bounding box center [319, 18] width 354 height 21
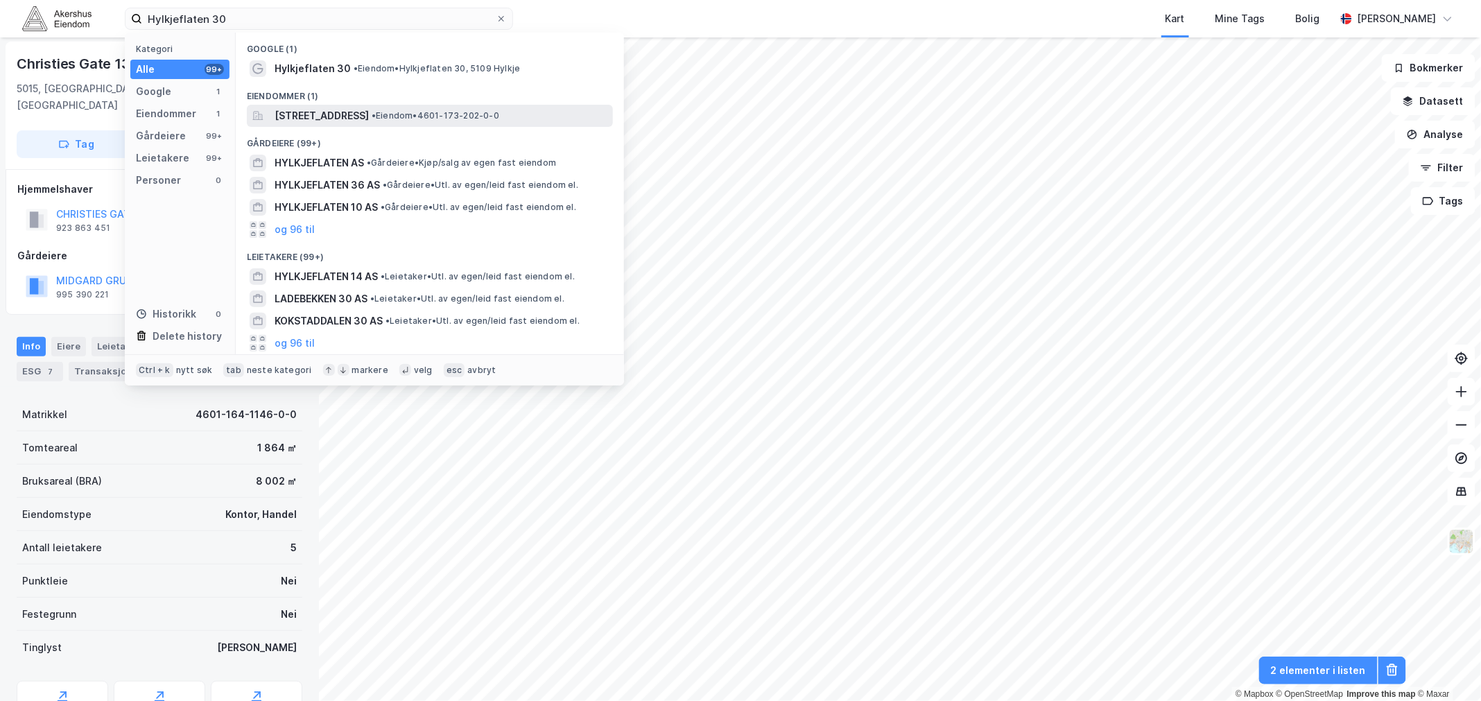
click at [369, 119] on span "[STREET_ADDRESS]" at bounding box center [322, 115] width 94 height 17
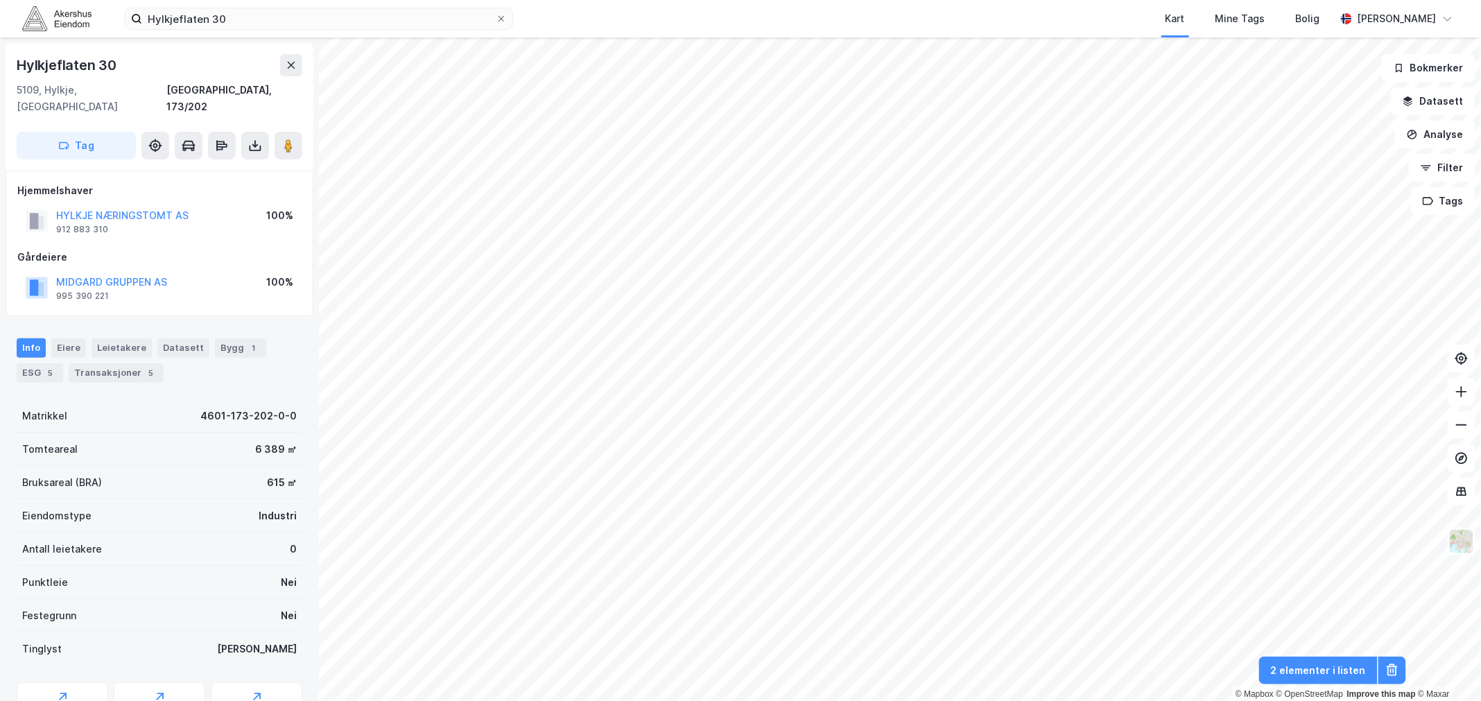
scroll to position [1, 0]
click at [76, 223] on div "912 883 310" at bounding box center [82, 228] width 52 height 11
click at [84, 223] on div "912 883 310" at bounding box center [82, 228] width 52 height 11
click at [81, 248] on div "Gårdeiere" at bounding box center [159, 256] width 284 height 17
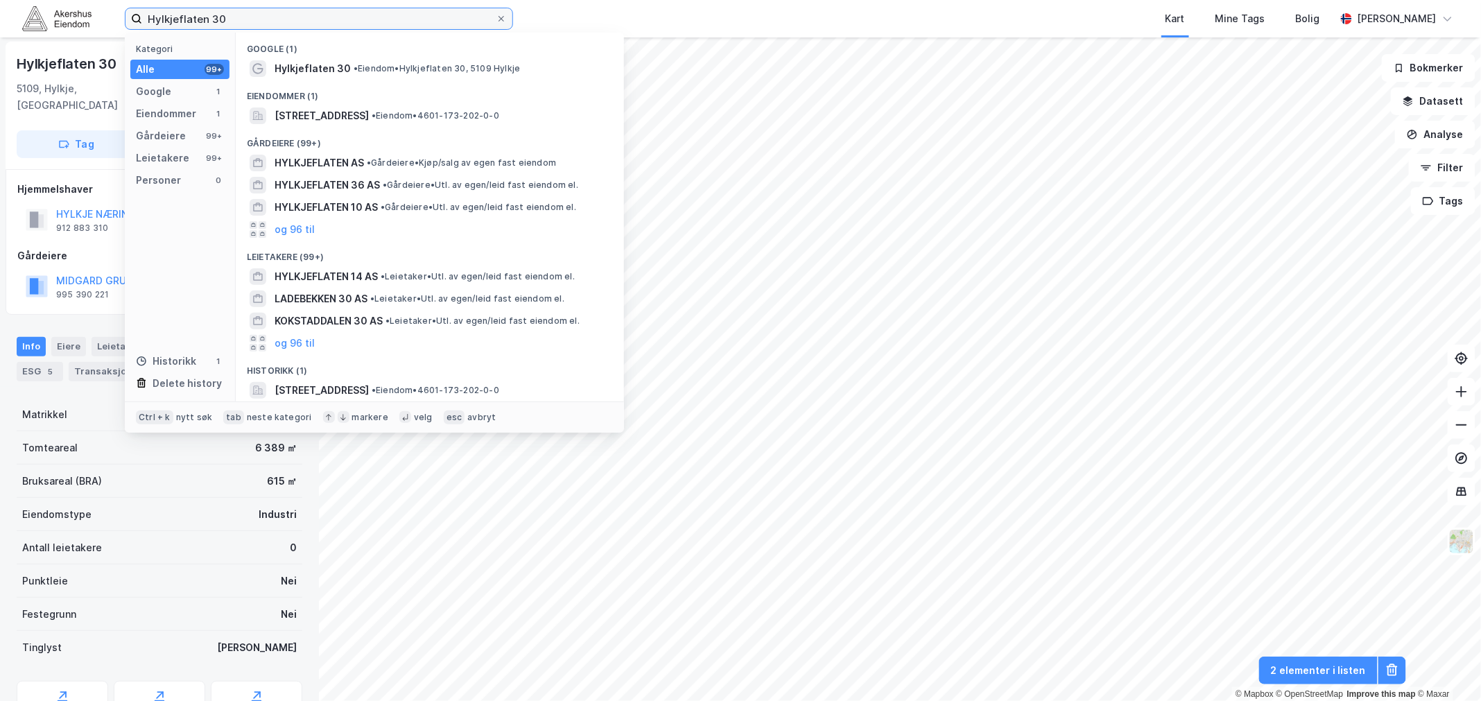
drag, startPoint x: 231, startPoint y: 17, endPoint x: 97, endPoint y: 17, distance: 133.8
click at [97, 17] on div "Hylkjeflaten 30 Kategori Alle 99+ Google 1 Eiendommer 1 Gårdeiere 99+ Leietaker…" at bounding box center [740, 18] width 1481 height 37
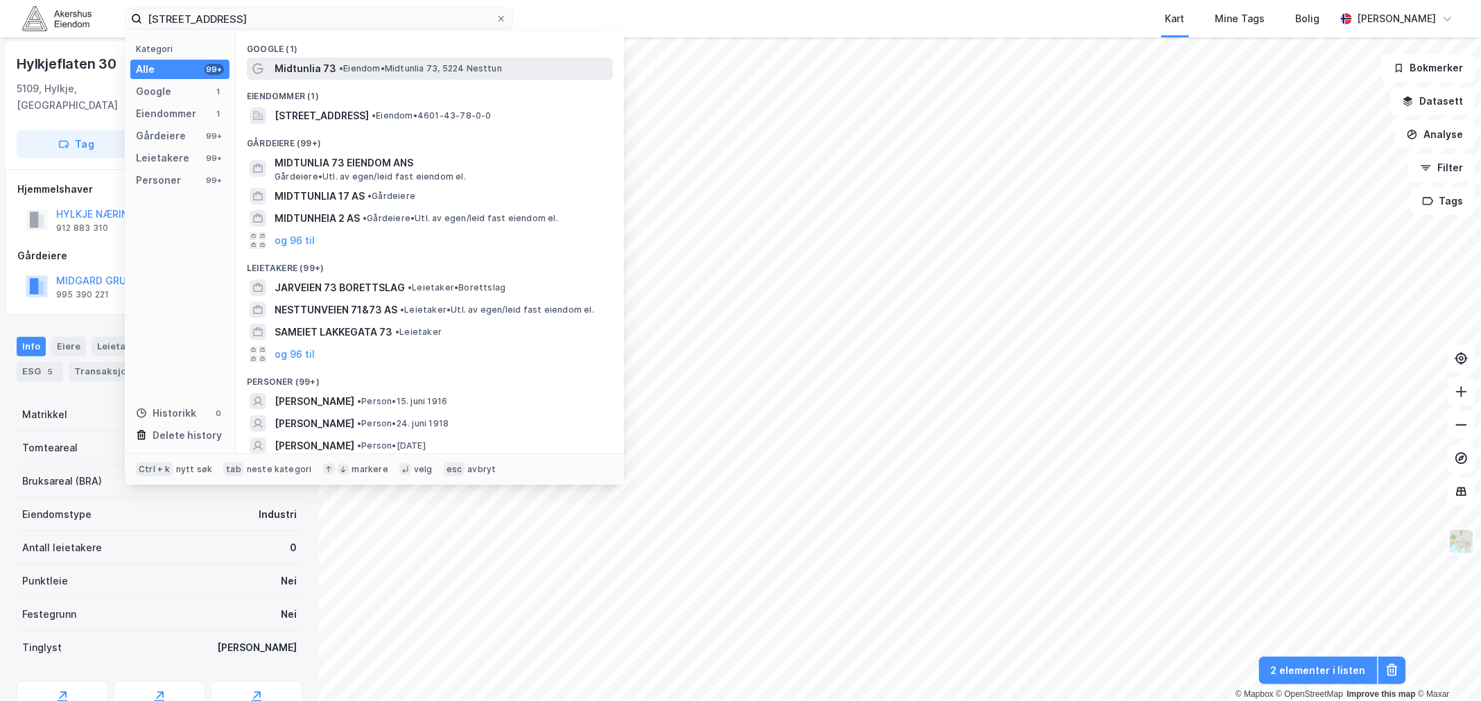
click at [377, 65] on span "• Eiendom • [STREET_ADDRESS]" at bounding box center [420, 68] width 163 height 11
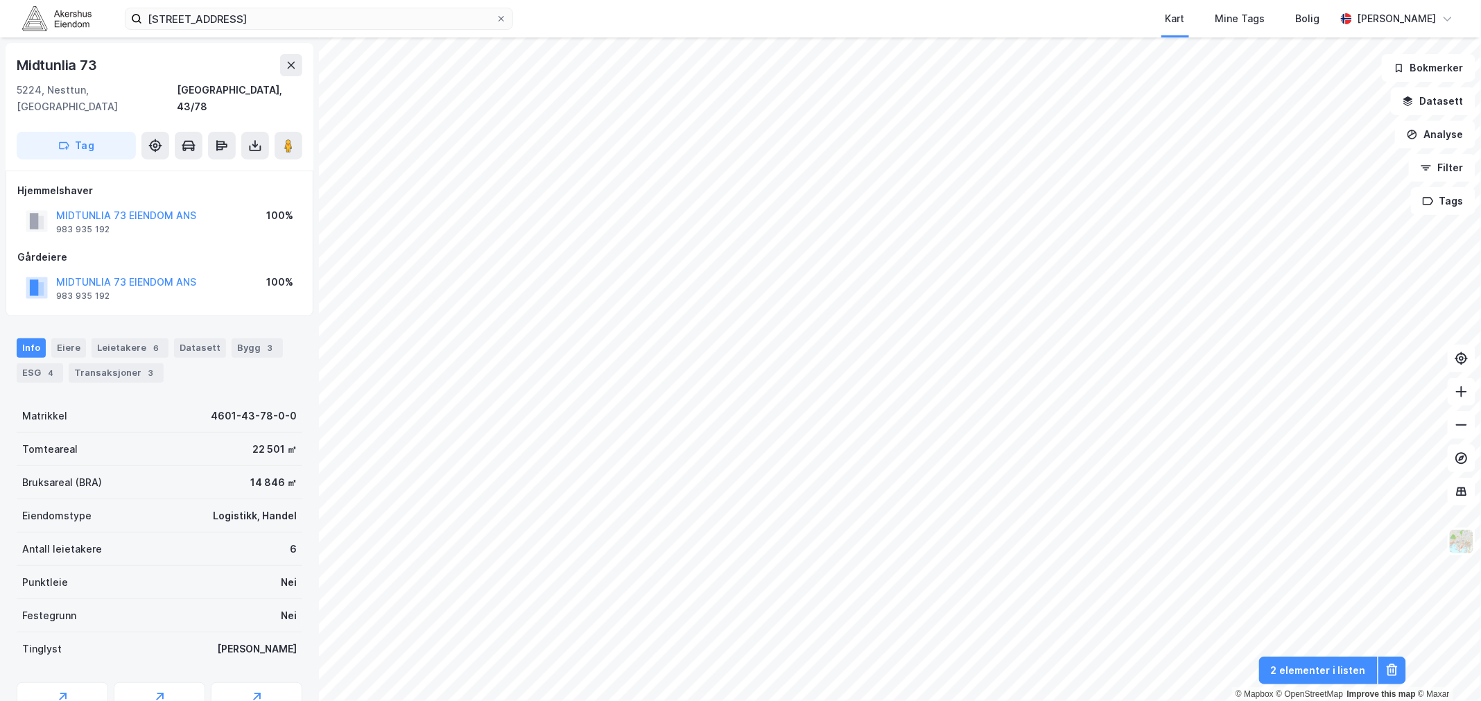
scroll to position [1, 0]
drag, startPoint x: 110, startPoint y: 276, endPoint x: 53, endPoint y: 276, distance: 56.2
click at [53, 276] on div "MIDTUNLIA 73 EIENDOM ANS 983 935 192" at bounding box center [111, 287] width 171 height 28
copy div "983 935 192"
click at [64, 337] on div "Eiere" at bounding box center [68, 346] width 35 height 19
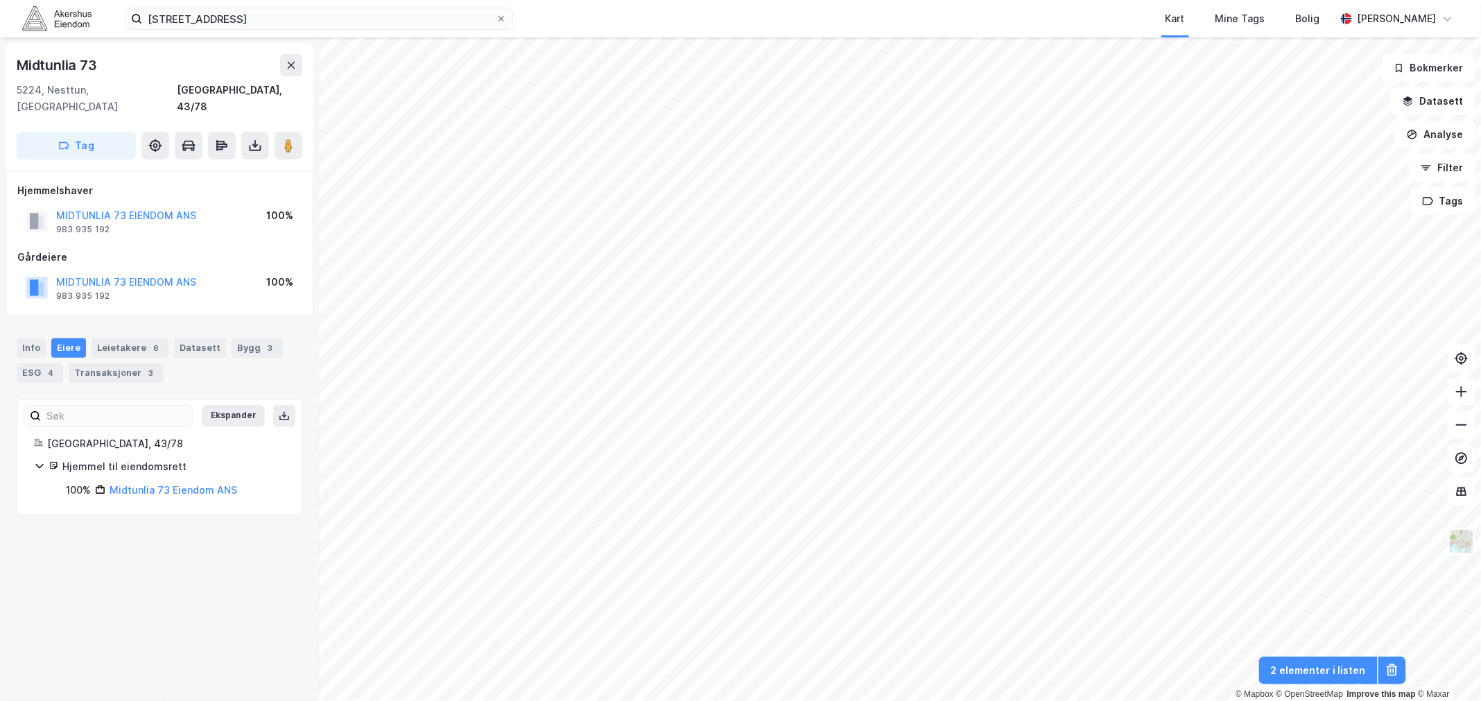
click at [40, 465] on icon at bounding box center [39, 467] width 8 height 5
click at [40, 463] on icon at bounding box center [39, 467] width 4 height 8
drag, startPoint x: 195, startPoint y: 197, endPoint x: 53, endPoint y: 199, distance: 142.2
click at [53, 205] on div "MIDTUNLIA 73 EIENDOM ANS 983 935 192 100%" at bounding box center [159, 221] width 284 height 33
click at [73, 224] on div "983 935 192" at bounding box center [82, 229] width 53 height 11
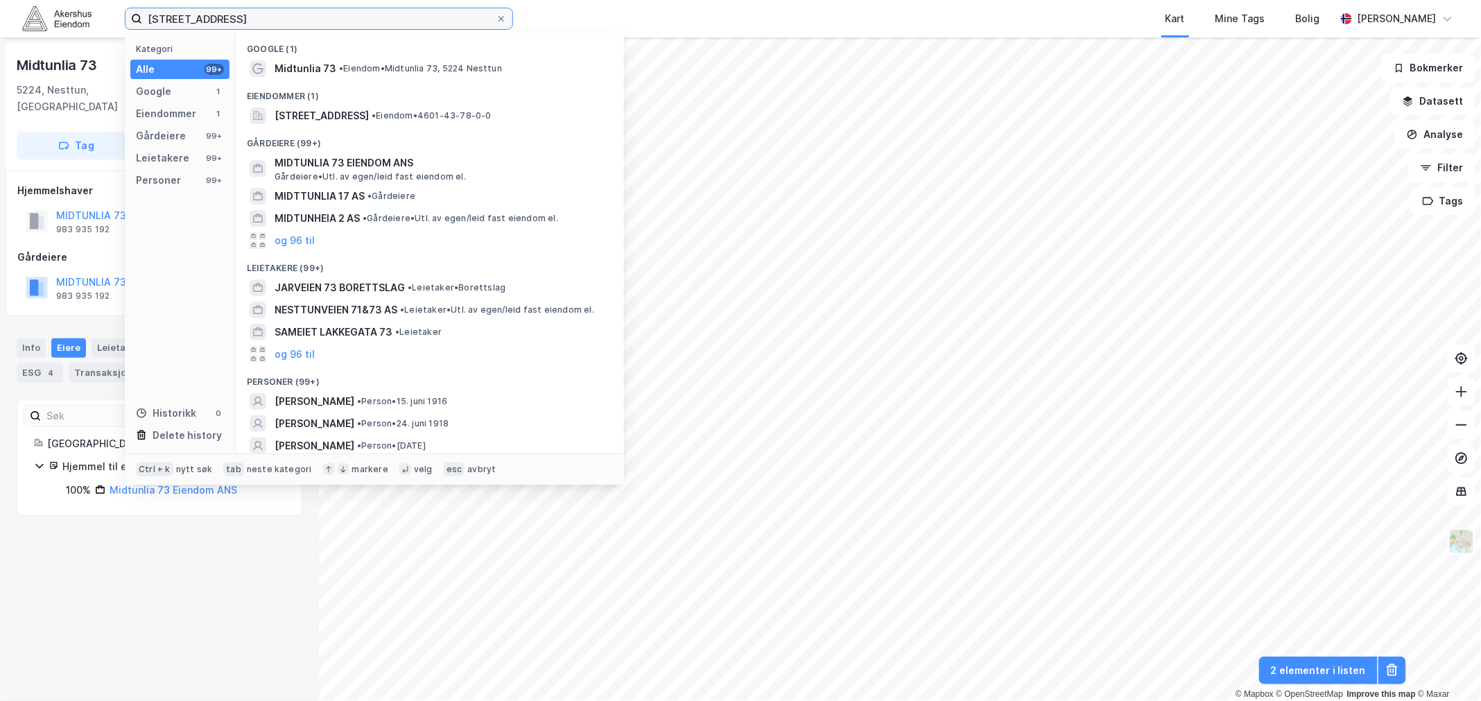
drag, startPoint x: 261, startPoint y: 16, endPoint x: 101, endPoint y: 10, distance: 161.0
click at [101, 10] on div "midtunlia 73, bergen Kategori Alle 99+ Google 1 Eiendommer 1 Gårdeiere 99+ Leie…" at bounding box center [740, 18] width 1481 height 37
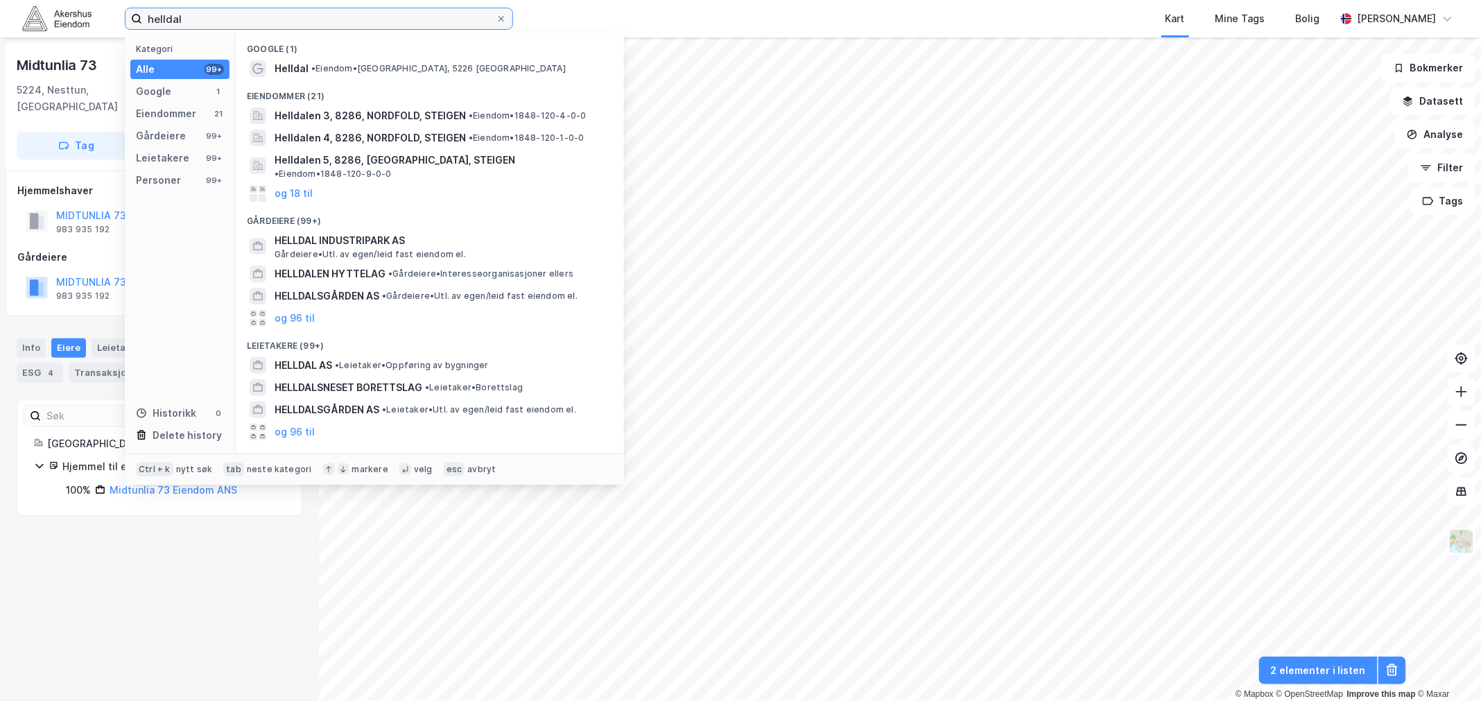
type input "helldal"
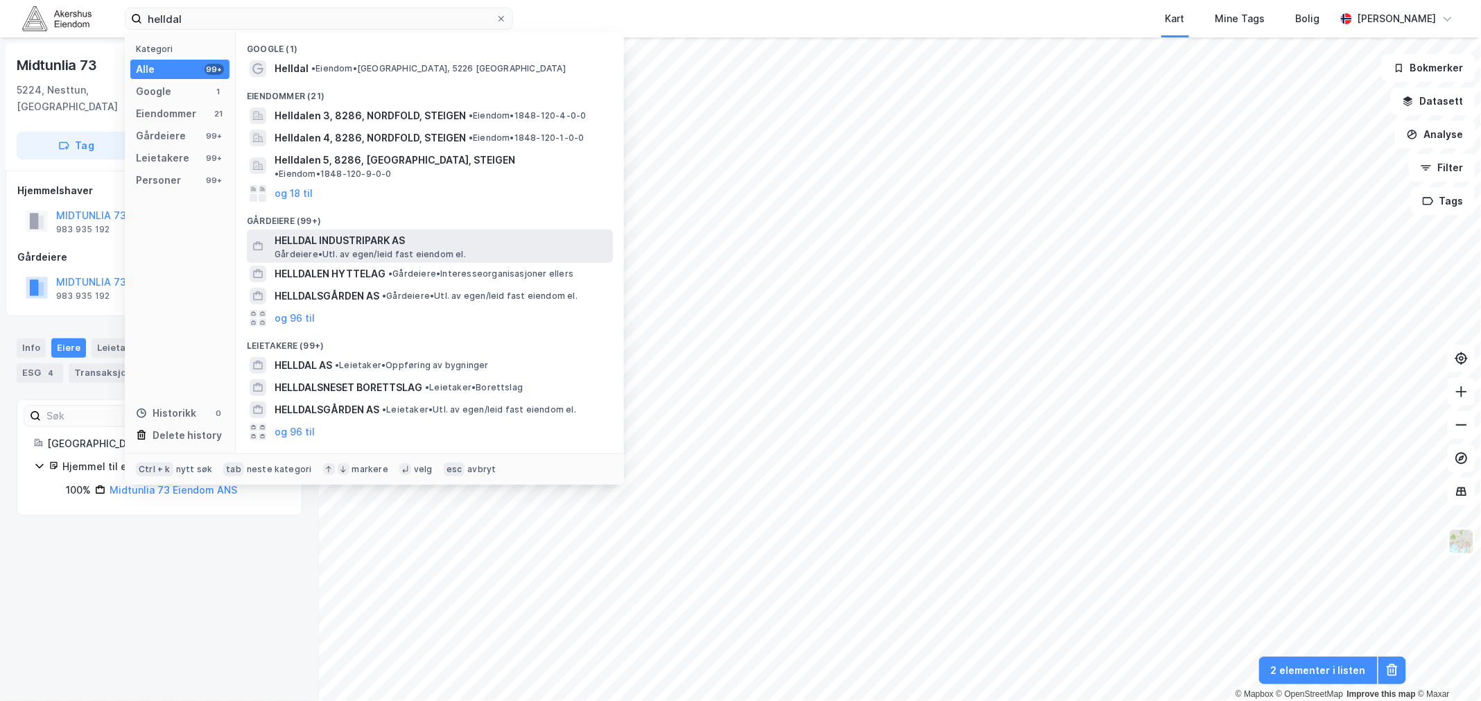
click at [368, 232] on span "HELLDAL INDUSTRIPARK AS" at bounding box center [441, 240] width 333 height 17
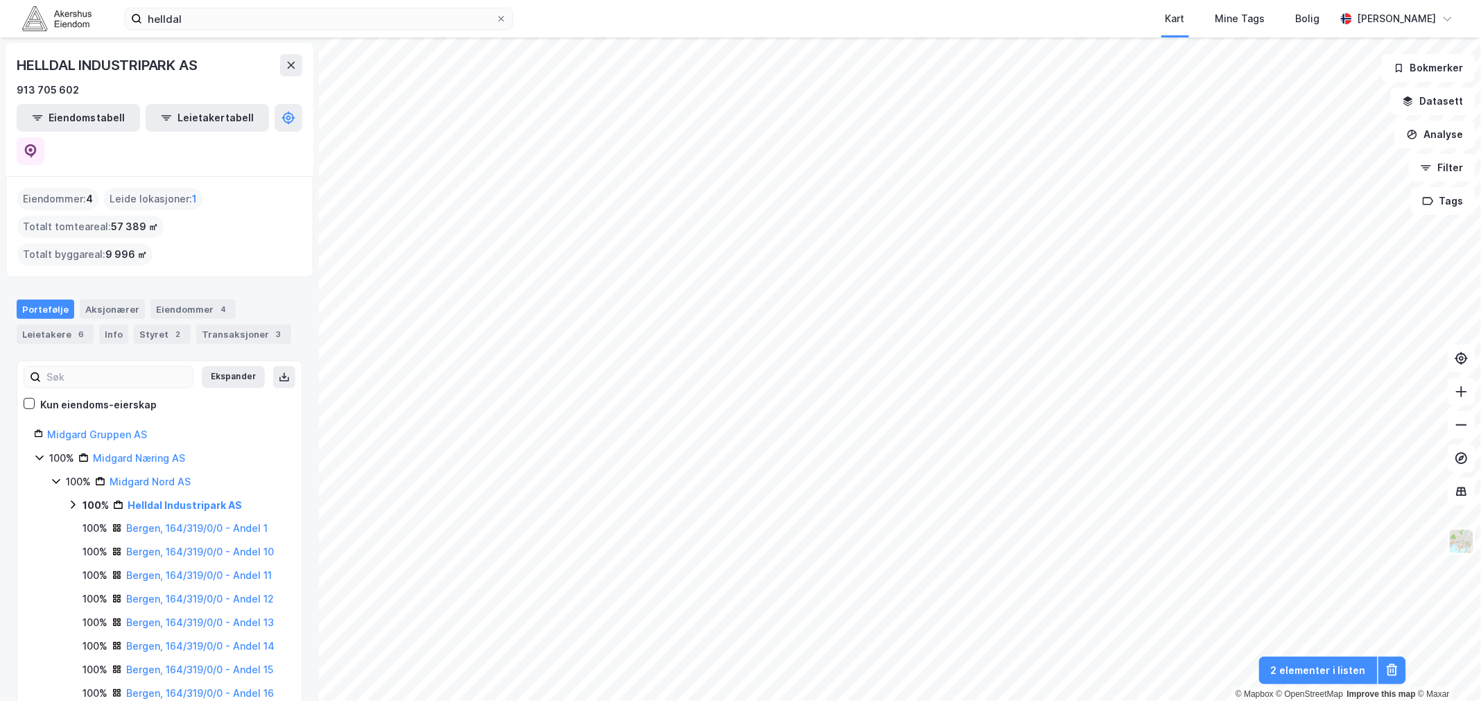
click at [53, 188] on div "Eiendommer : 4" at bounding box center [57, 199] width 81 height 22
click at [164, 499] on link "Helldal Industripark AS" at bounding box center [185, 505] width 114 height 12
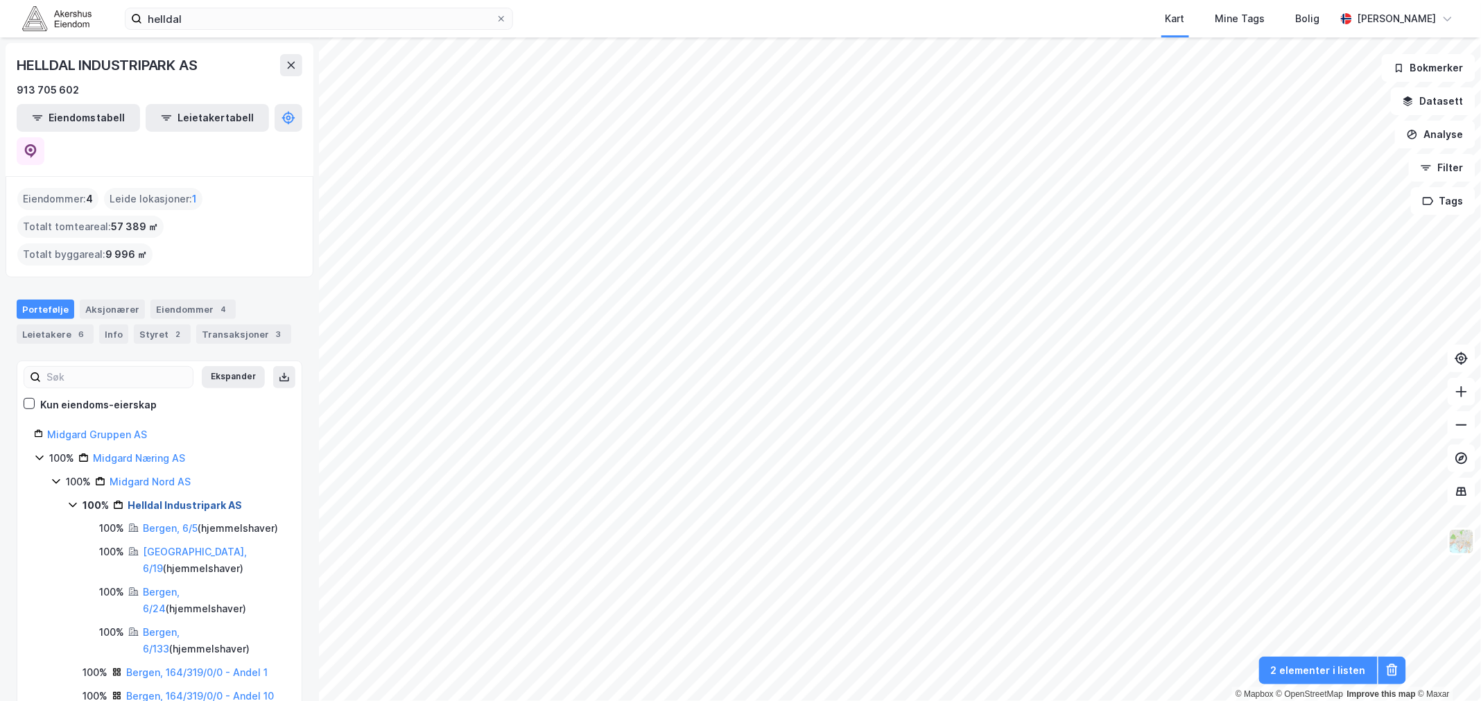
click at [164, 499] on link "Helldal Industripark AS" at bounding box center [185, 505] width 114 height 12
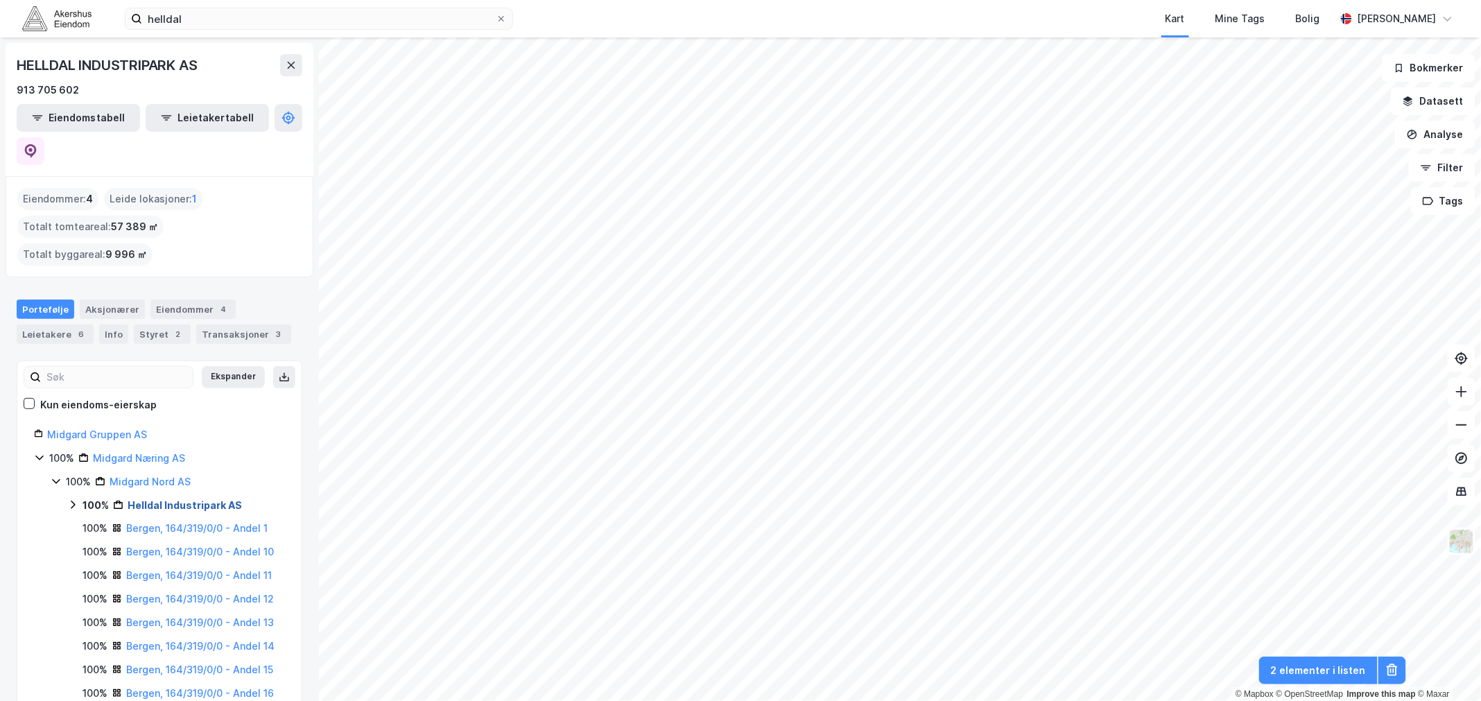
click at [164, 499] on link "Helldal Industripark AS" at bounding box center [185, 505] width 114 height 12
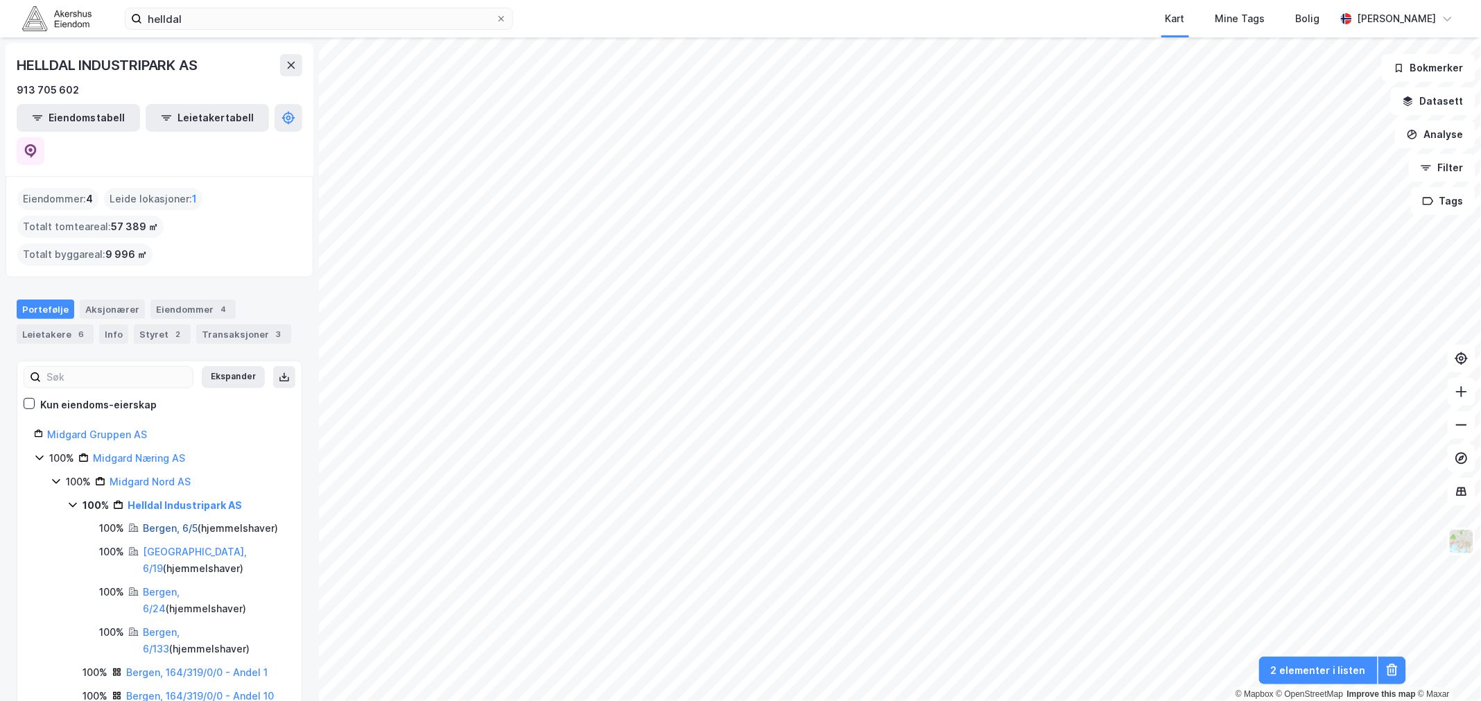
click at [172, 522] on link "Bergen, 6/5" at bounding box center [170, 528] width 55 height 12
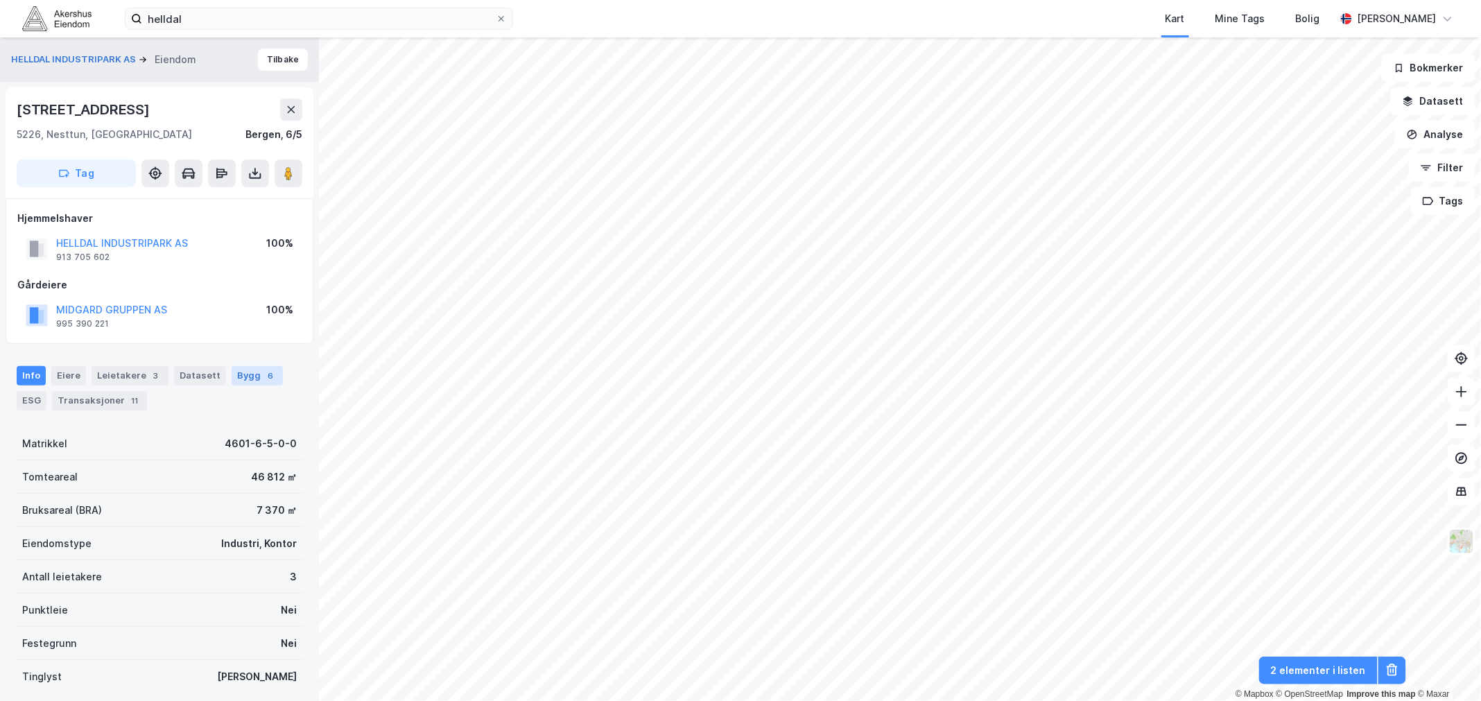
scroll to position [1, 0]
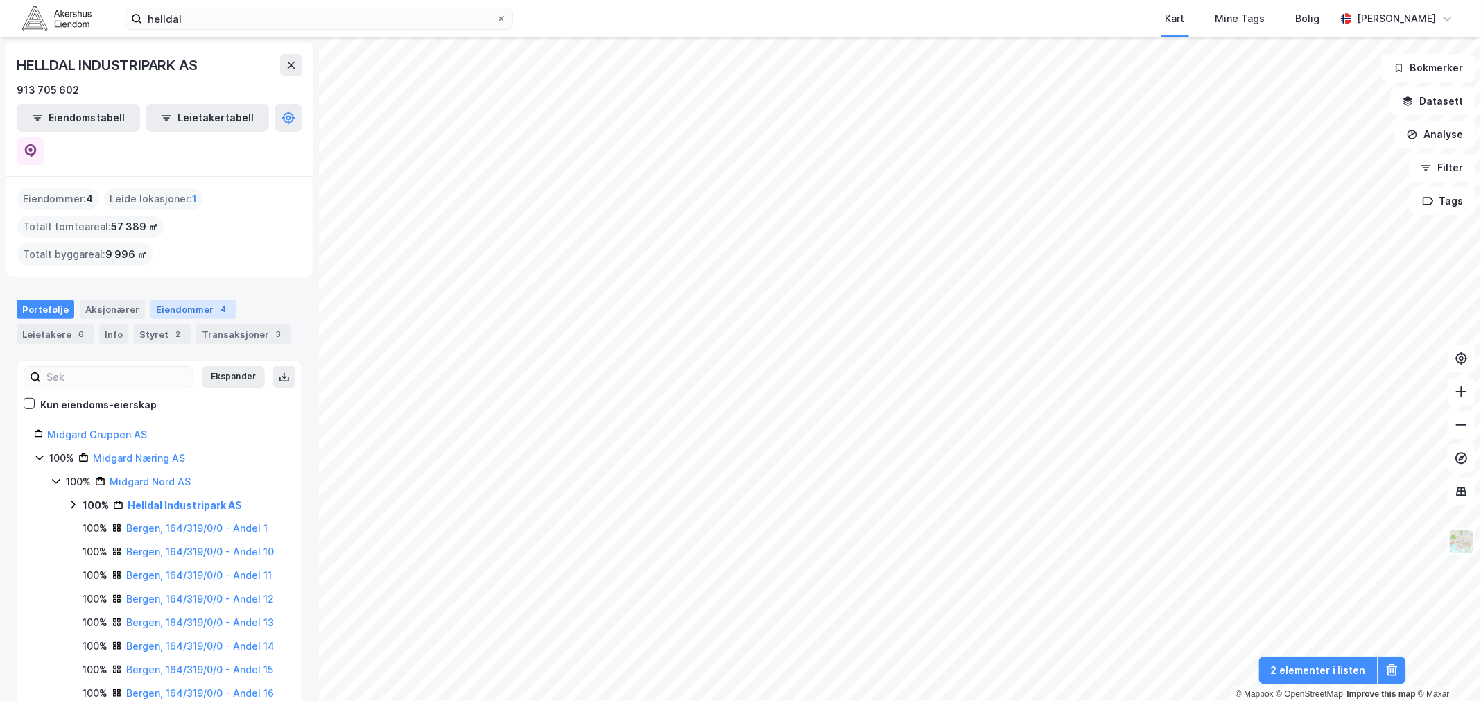
click at [182, 300] on div "Eiendommer 4" at bounding box center [192, 309] width 85 height 19
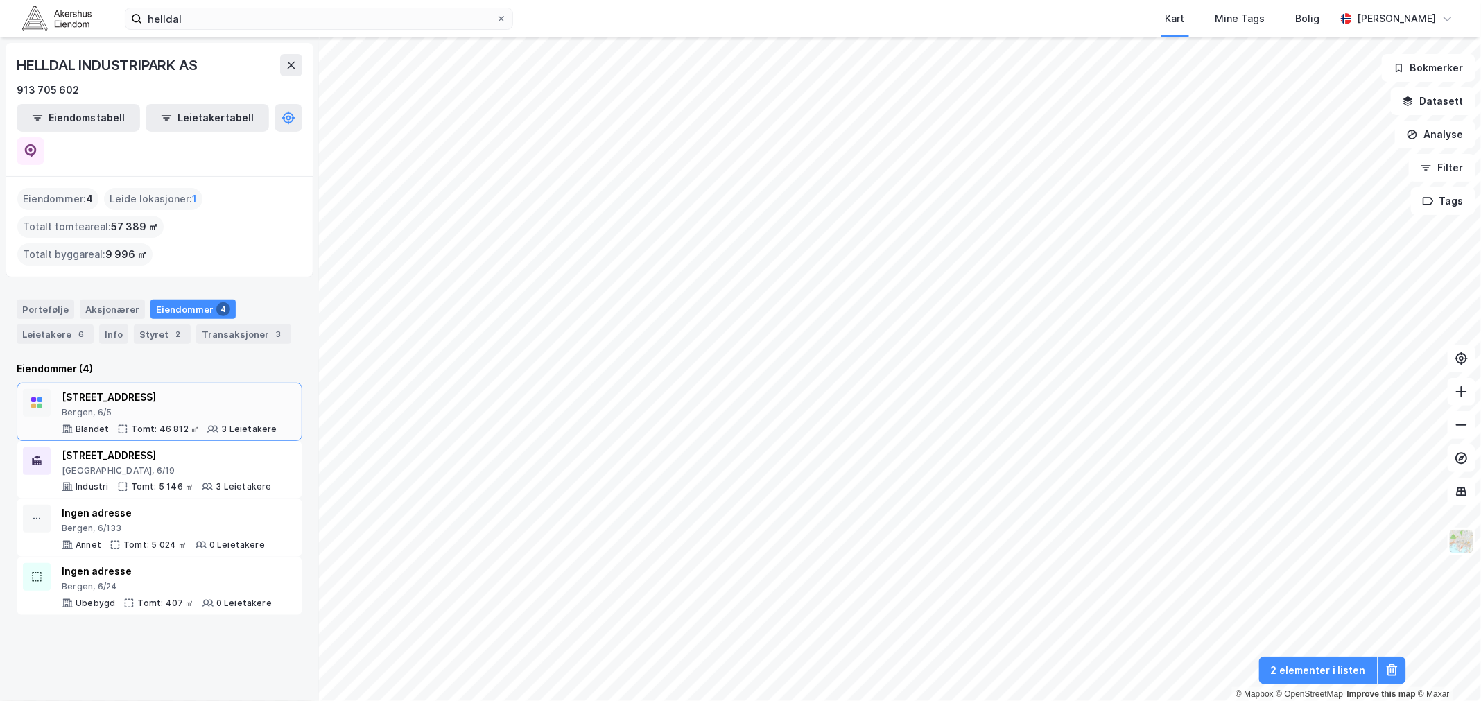
click at [129, 407] on div "Bergen, 6/5" at bounding box center [170, 412] width 216 height 11
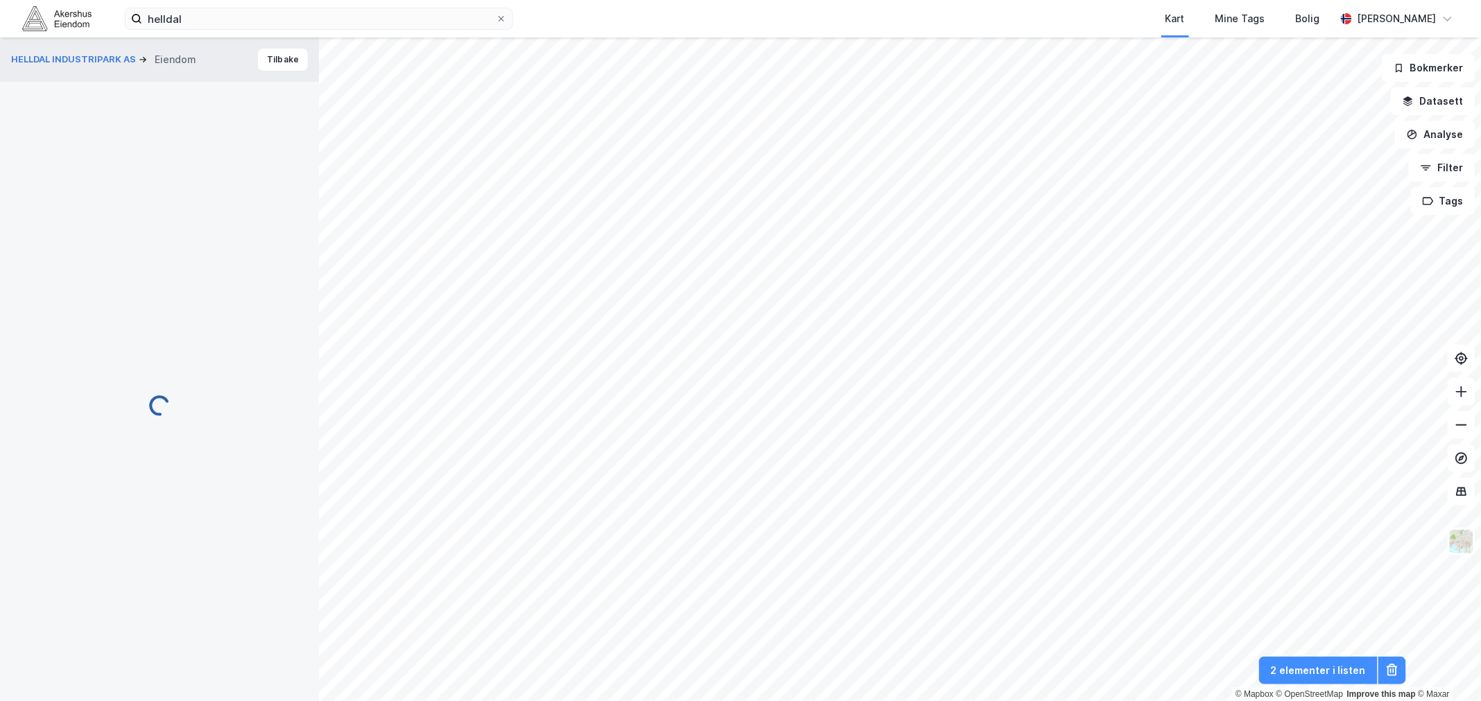
scroll to position [1, 0]
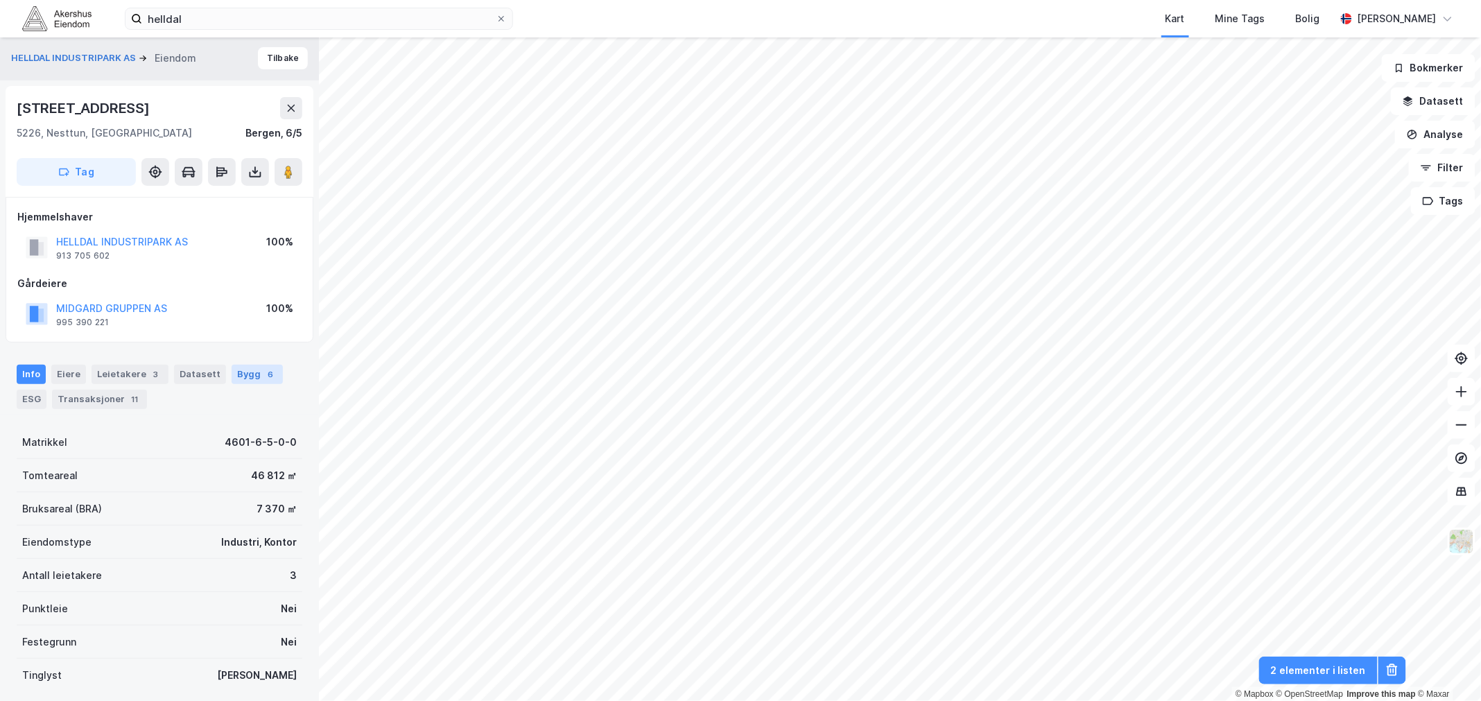
click at [232, 371] on div "Bygg 6" at bounding box center [257, 374] width 51 height 19
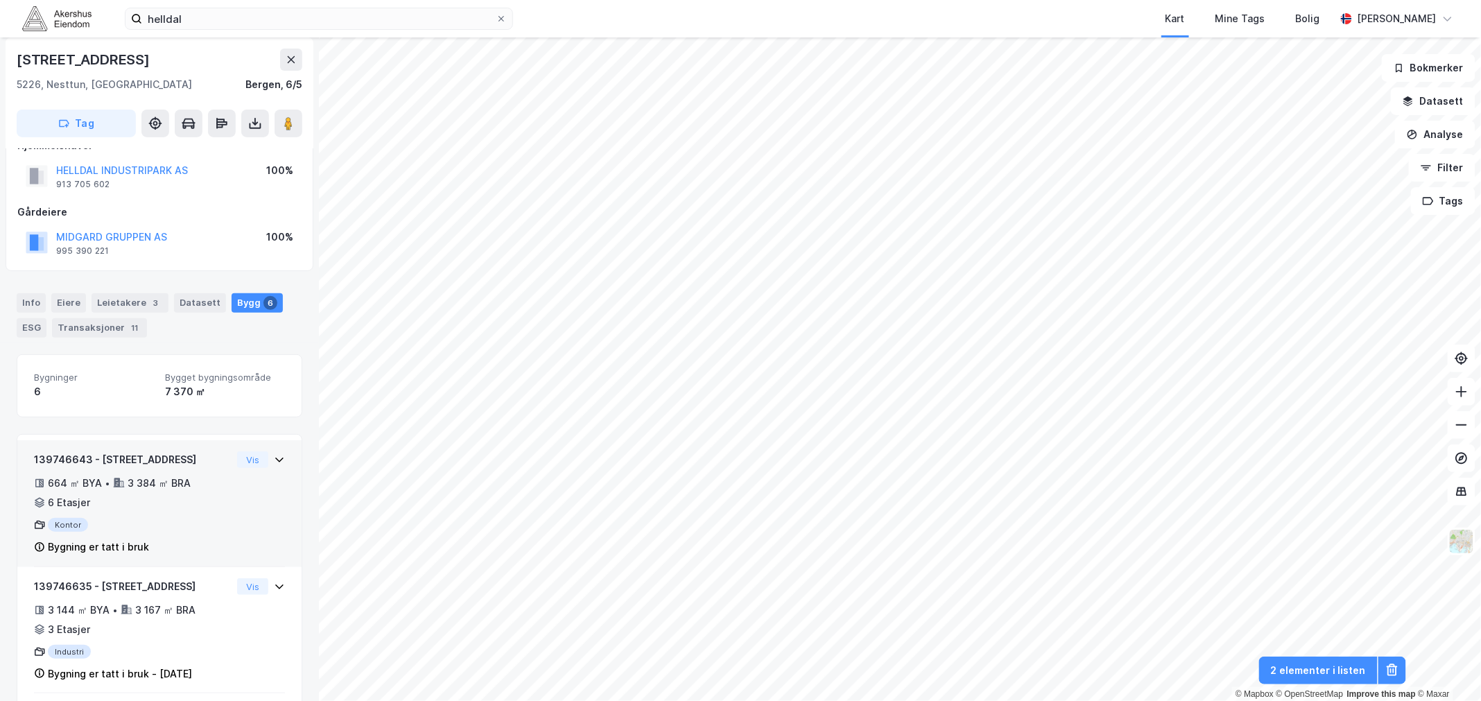
scroll to position [55, 0]
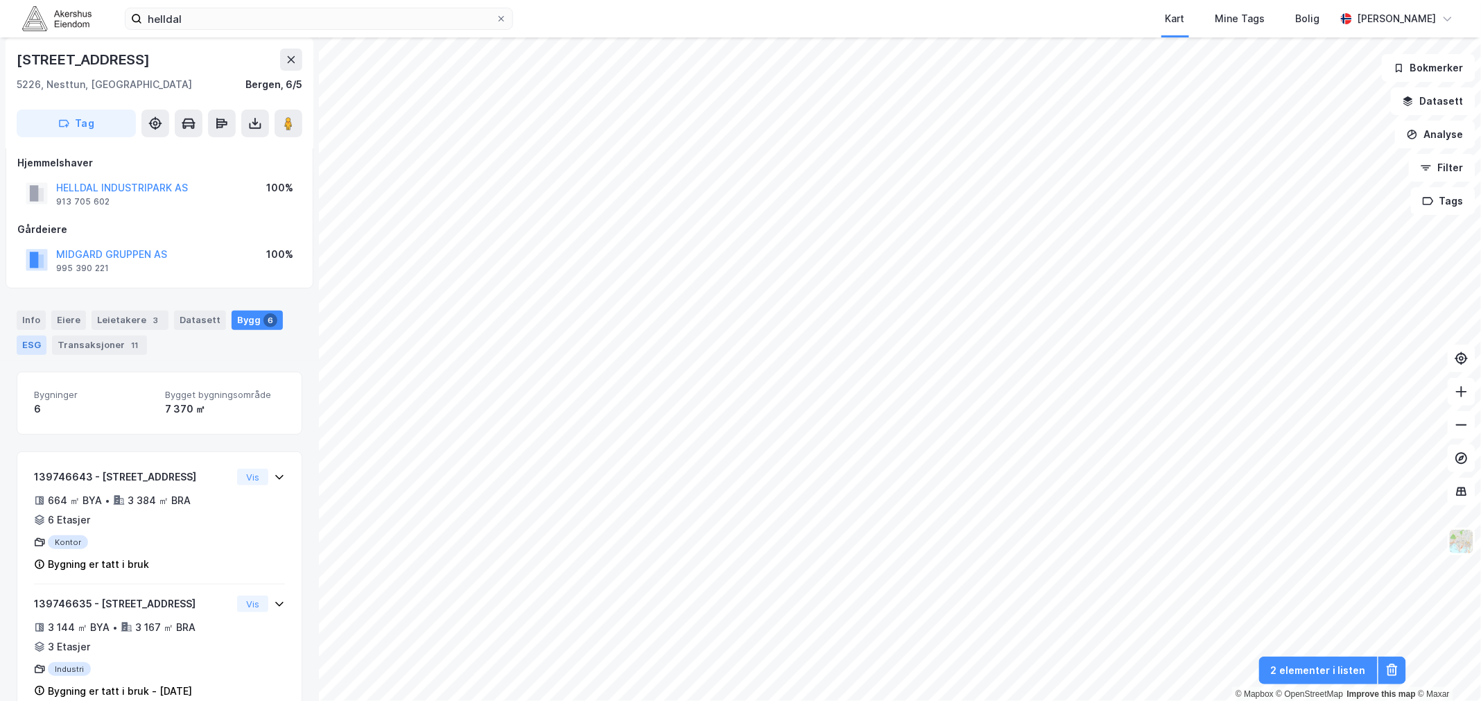
click at [35, 345] on div "ESG" at bounding box center [32, 345] width 30 height 19
